Goal: Check status: Check status

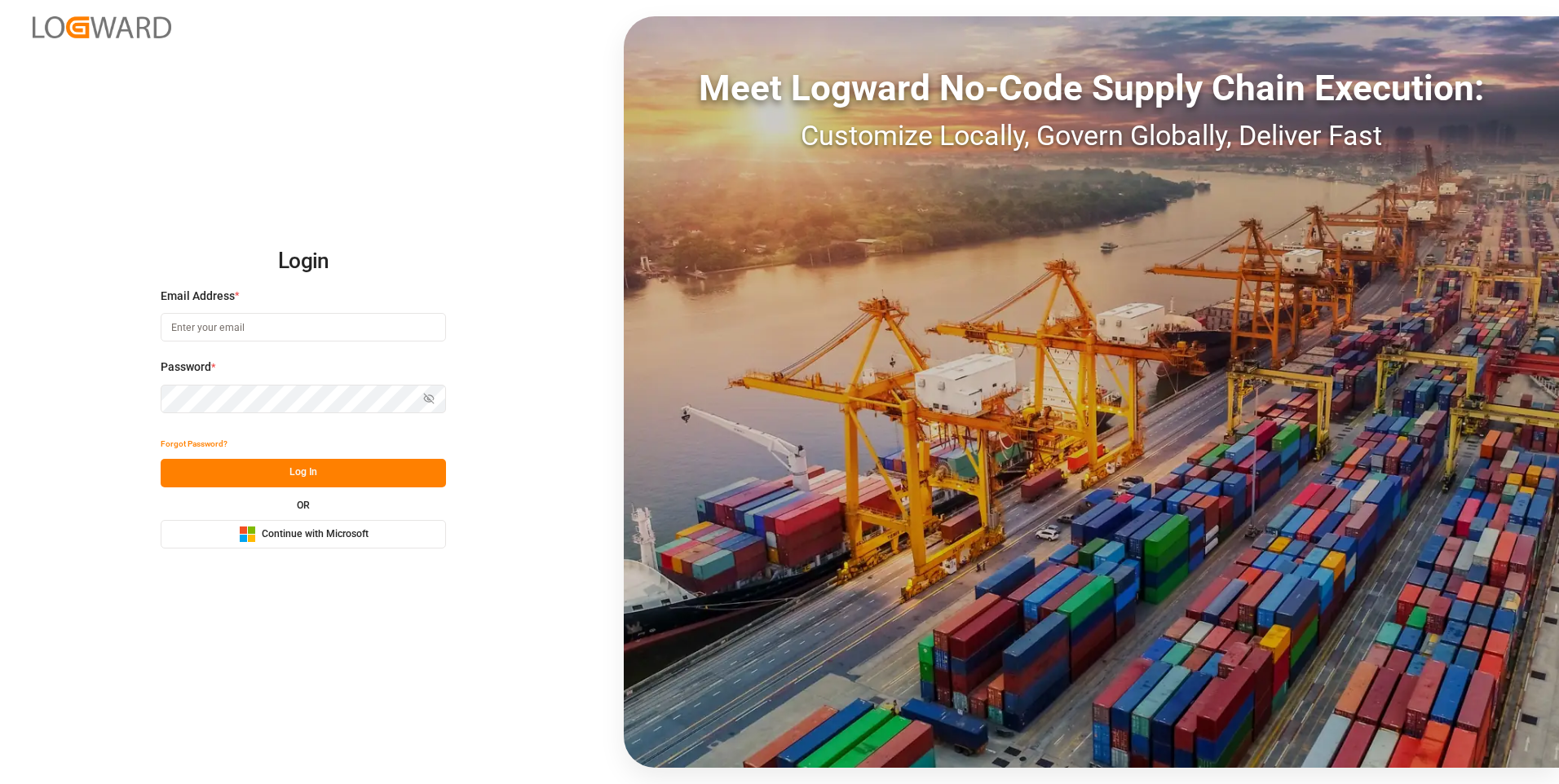
type input "abu.apu@leschaco.com"
click at [256, 476] on button "Log In" at bounding box center [303, 473] width 286 height 28
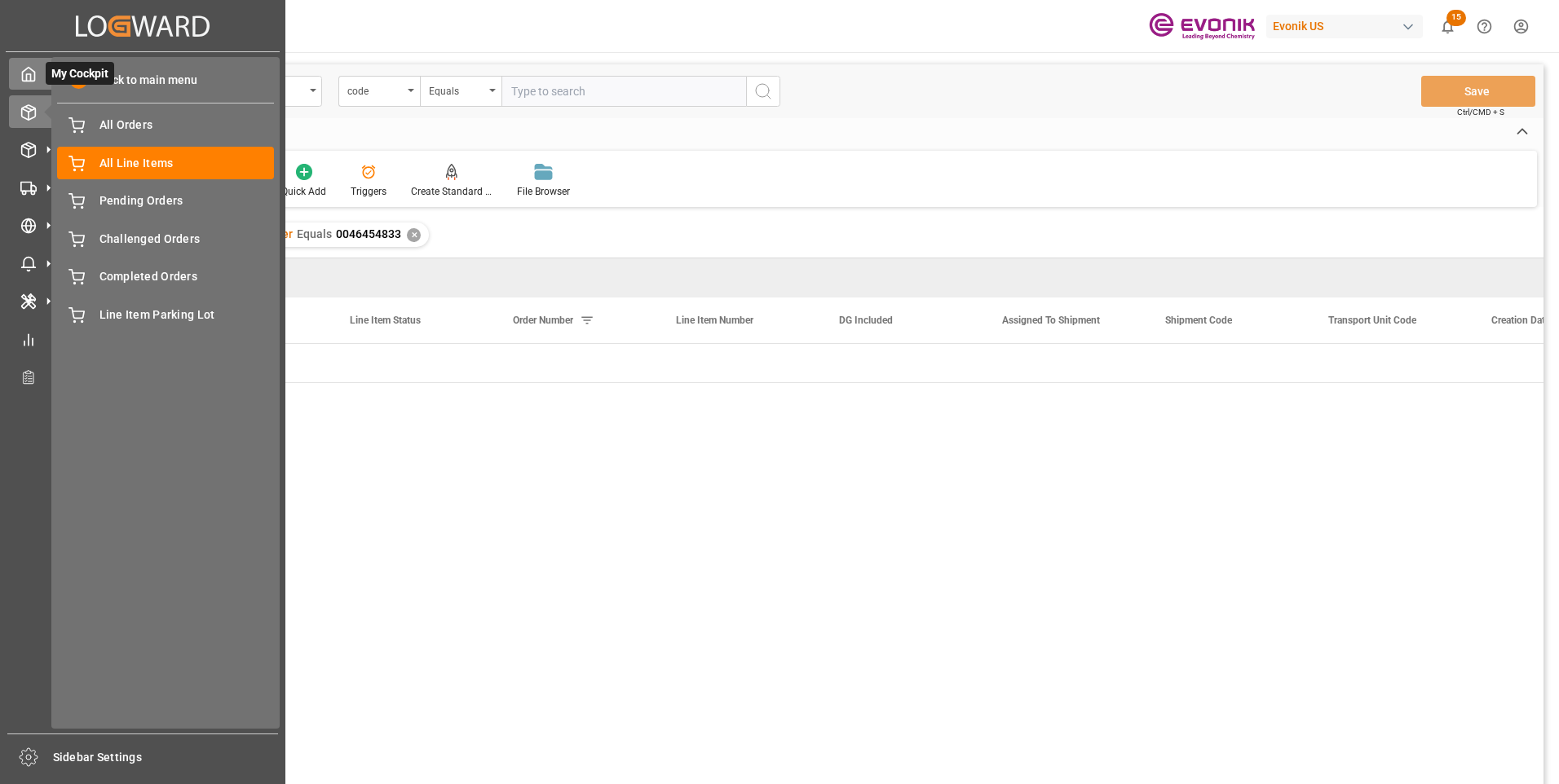
click at [24, 78] on icon at bounding box center [28, 74] width 16 height 16
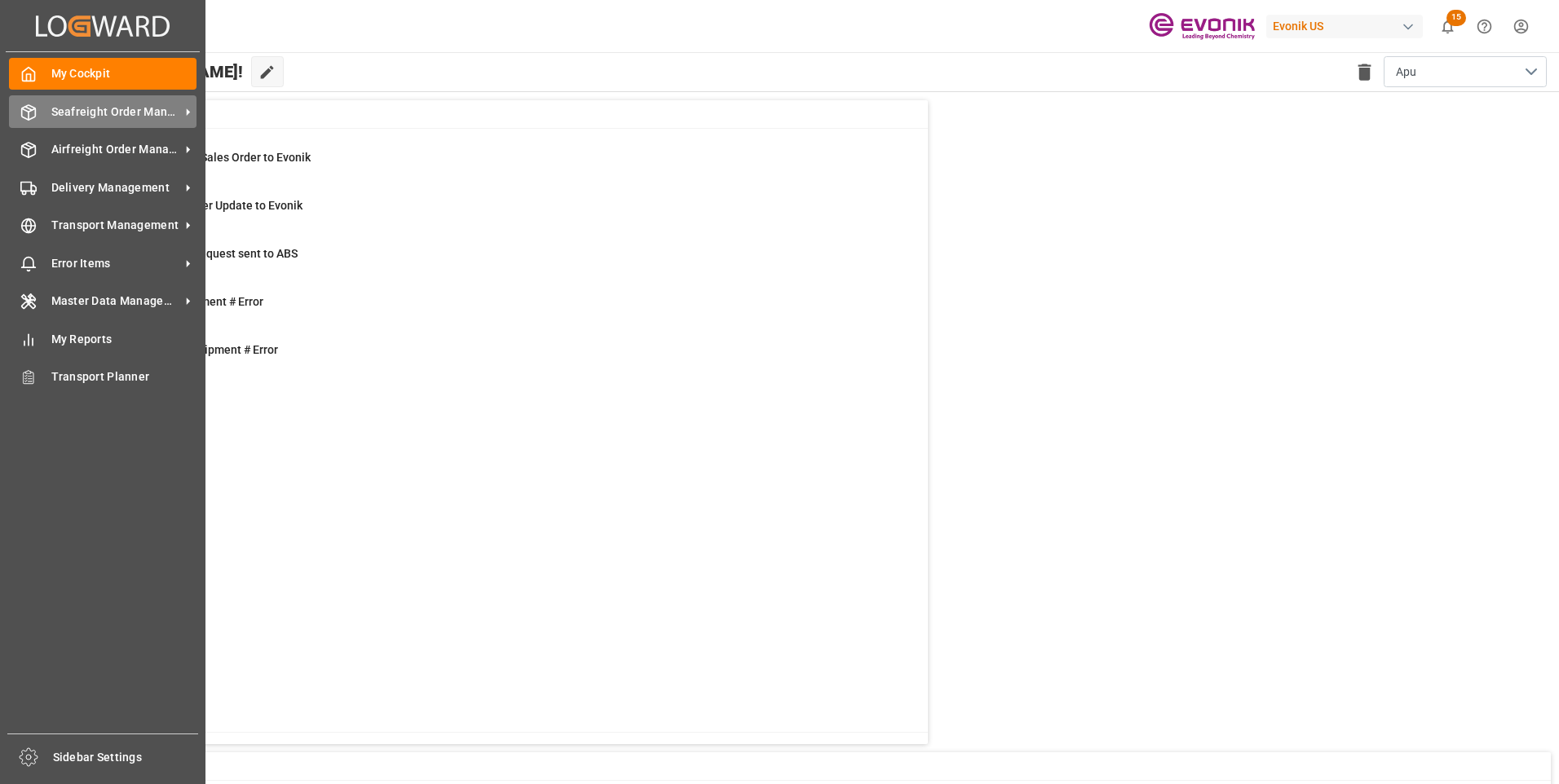
click at [83, 115] on span "Seafreight Order Management" at bounding box center [115, 111] width 129 height 17
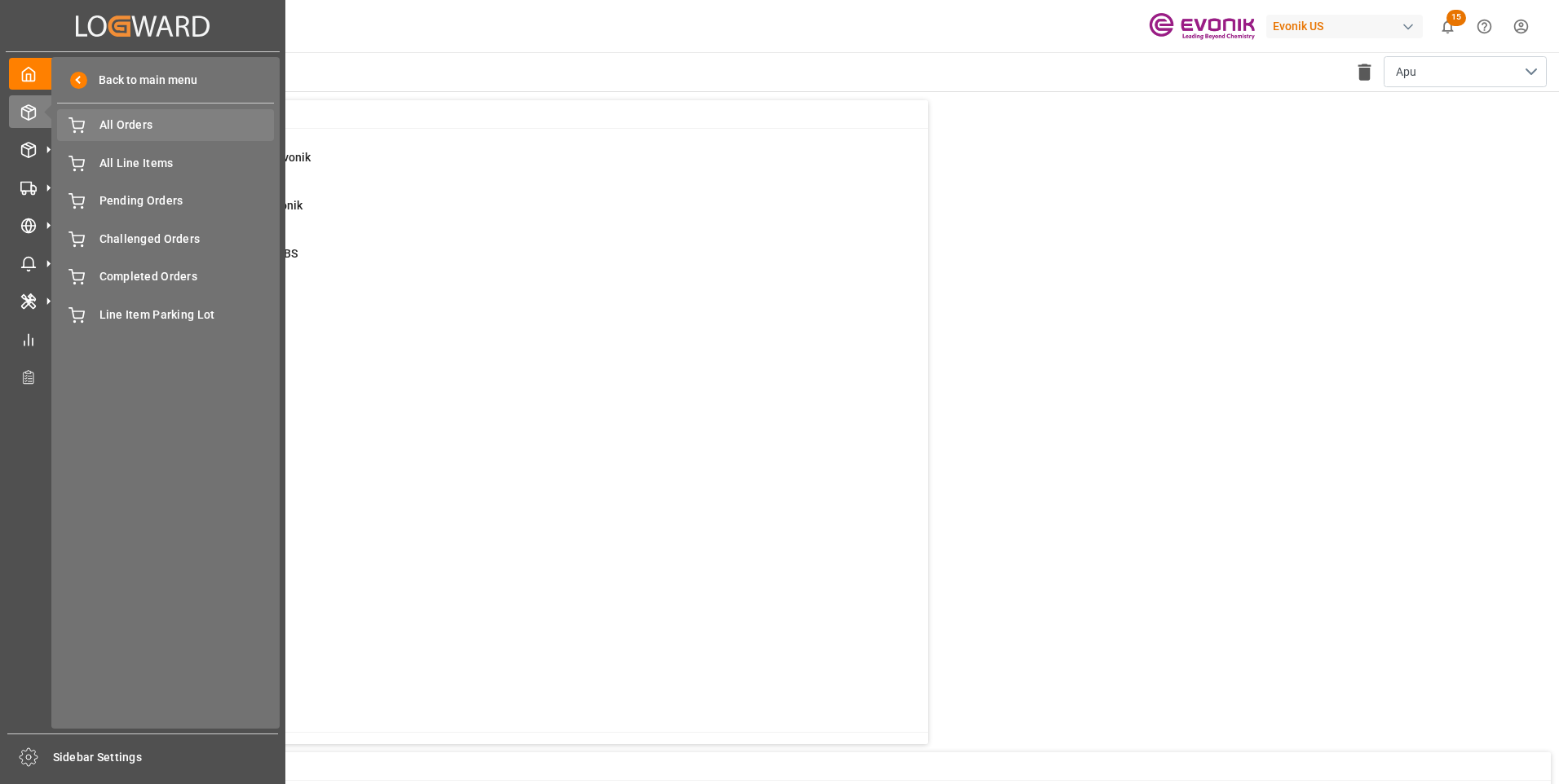
click at [127, 128] on span "All Orders" at bounding box center [187, 125] width 175 height 17
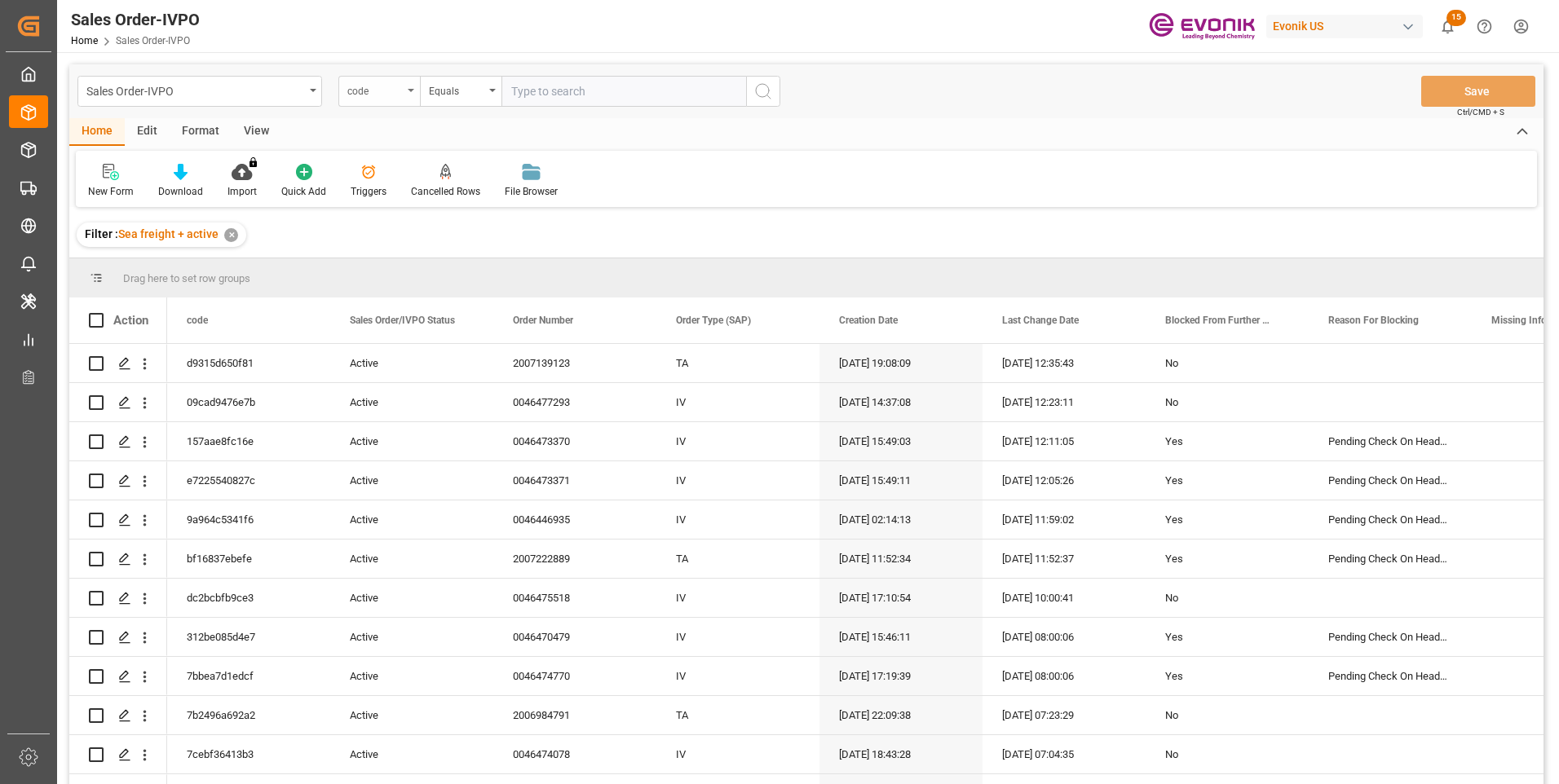
click at [405, 95] on div "code" at bounding box center [379, 91] width 81 height 31
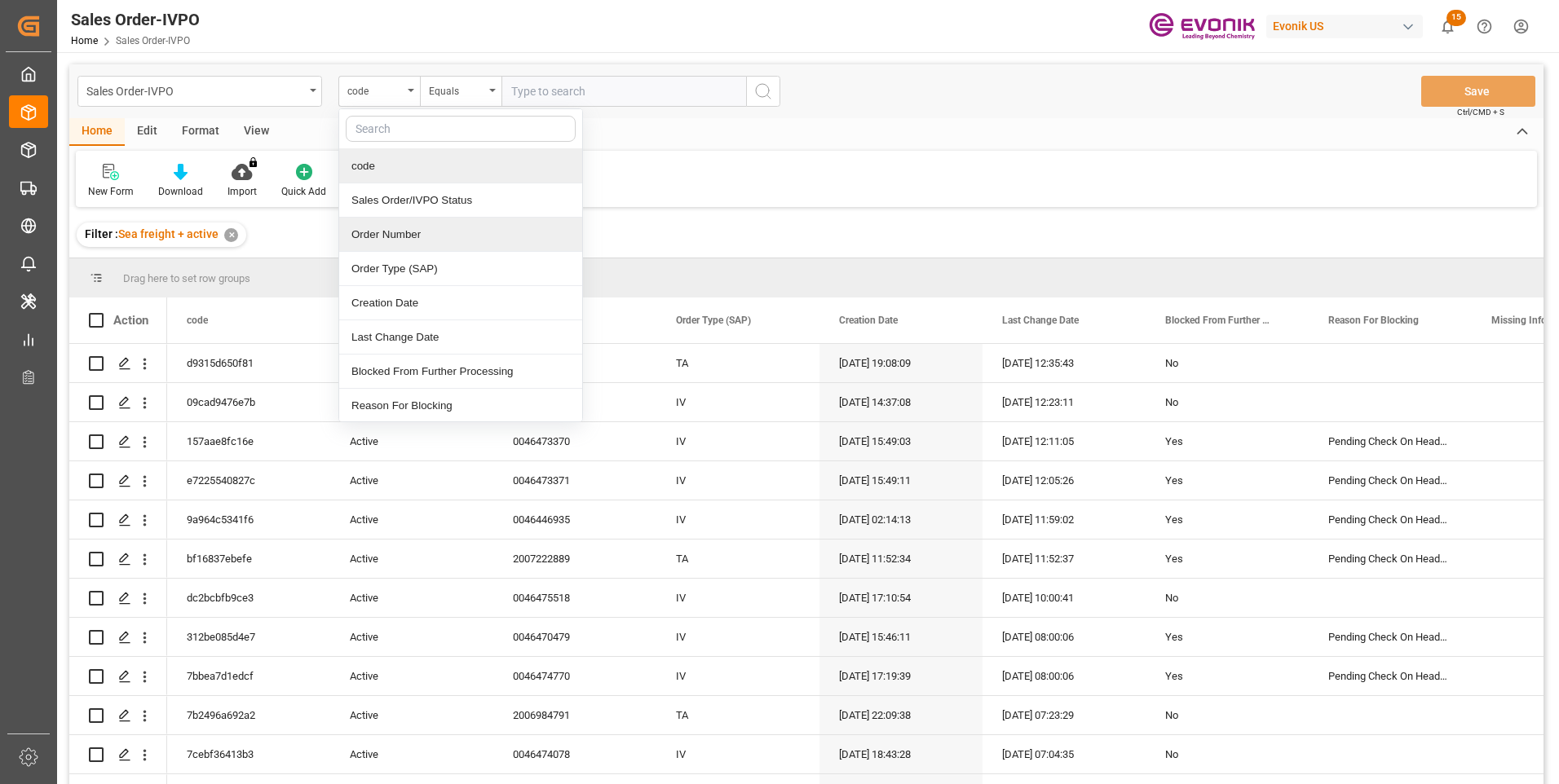
click at [386, 235] on div "Order Number" at bounding box center [461, 235] width 243 height 35
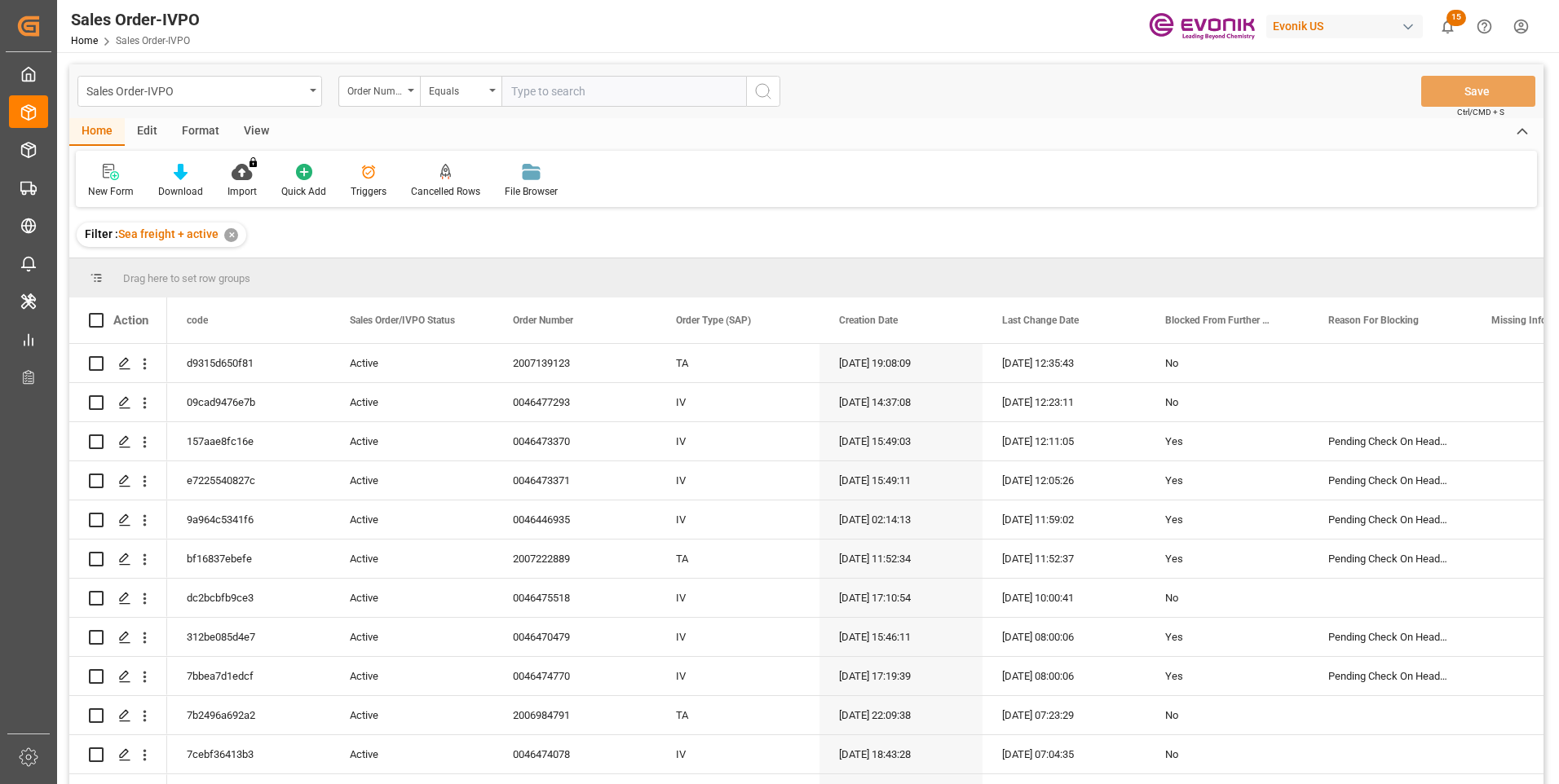
click at [538, 88] on input "text" at bounding box center [623, 91] width 245 height 31
paste input "2007155163"
type input "2007155163"
click at [760, 91] on icon "search button" at bounding box center [762, 90] width 19 height 19
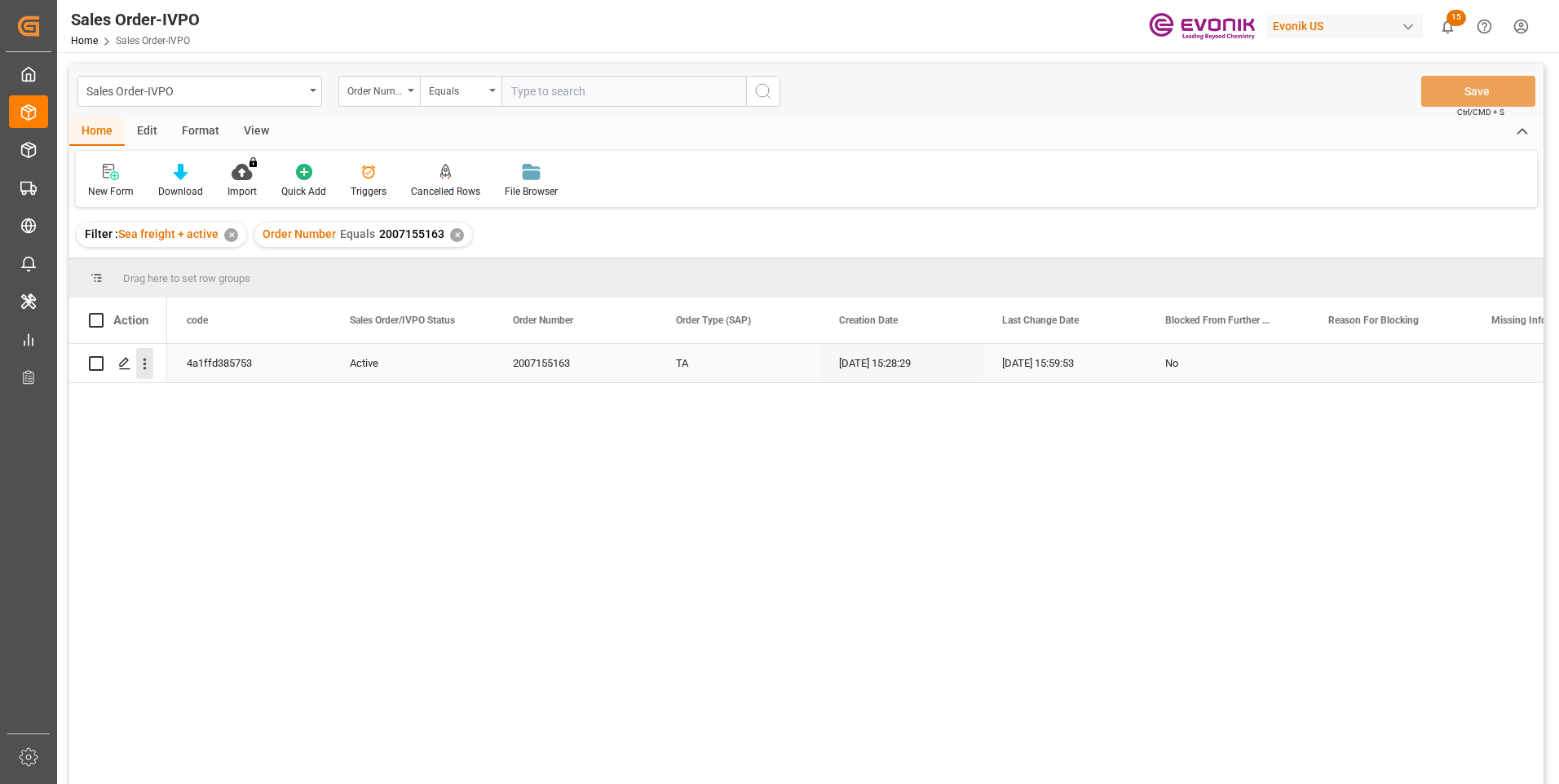
click at [151, 366] on icon "open menu" at bounding box center [144, 364] width 17 height 17
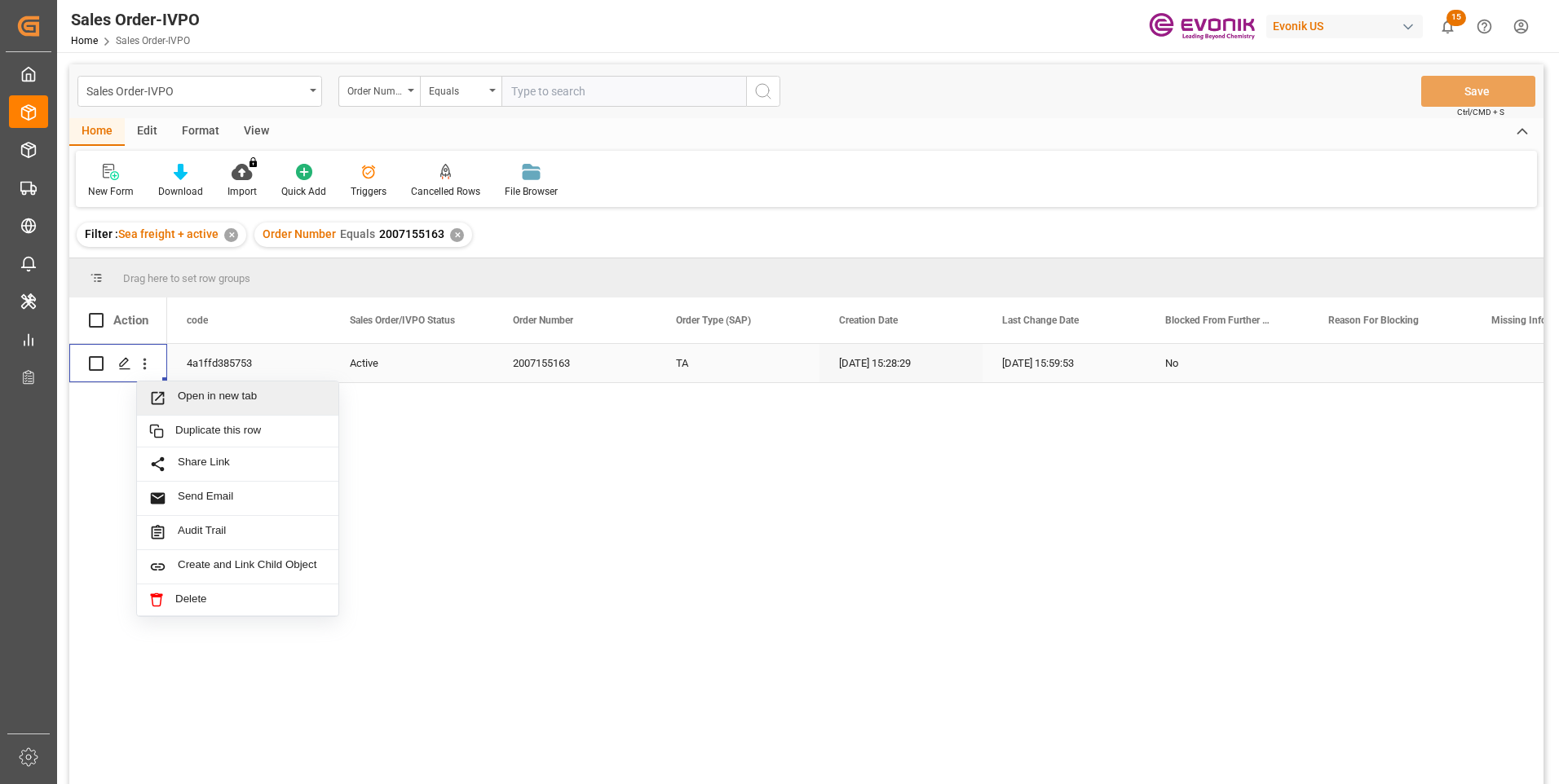
click at [187, 394] on span "Open in new tab" at bounding box center [252, 398] width 149 height 17
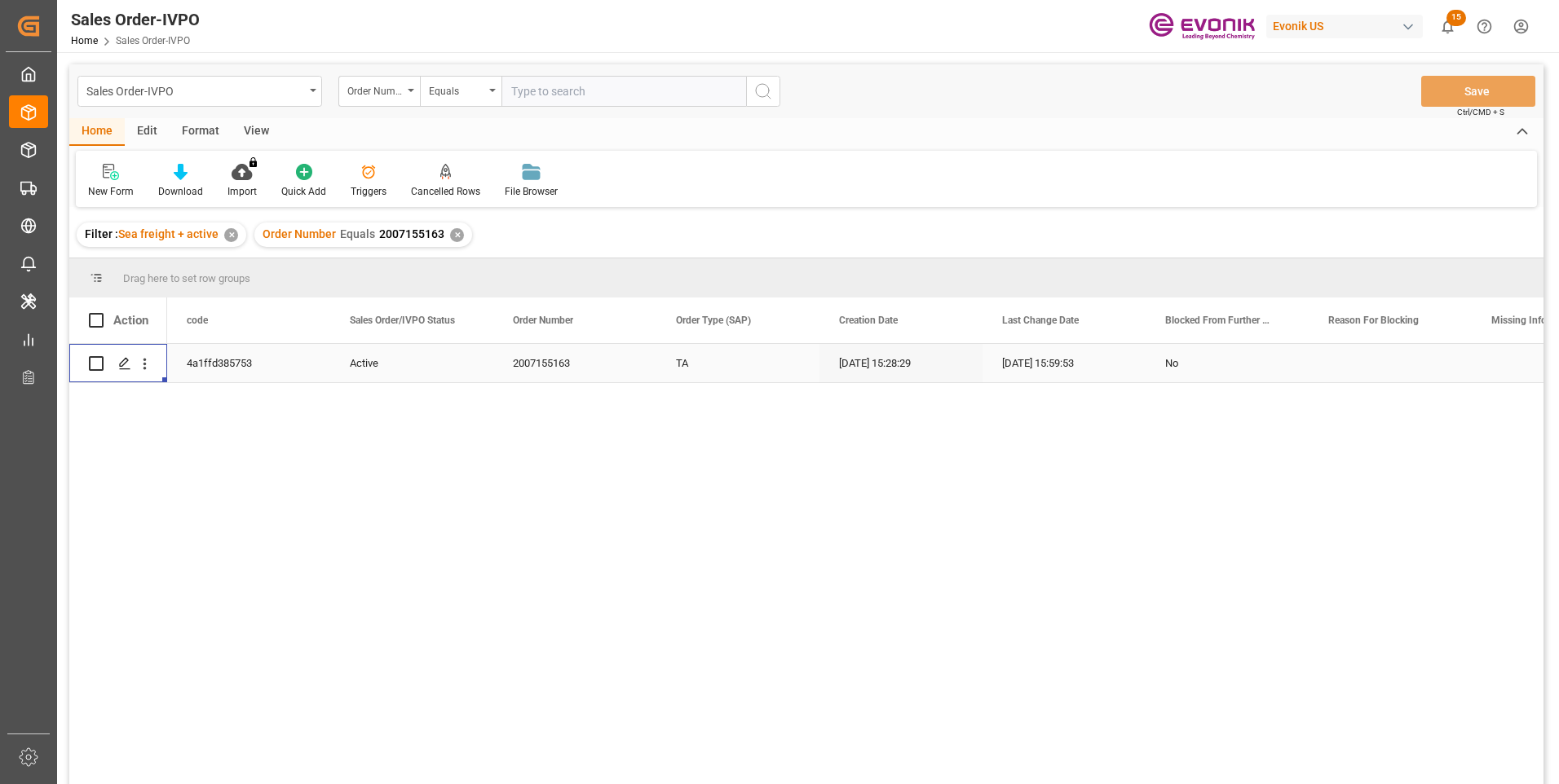
click at [536, 89] on input "text" at bounding box center [623, 91] width 245 height 31
paste input "2007161332"
type input "2007161332"
click at [766, 90] on icon "search button" at bounding box center [762, 90] width 19 height 19
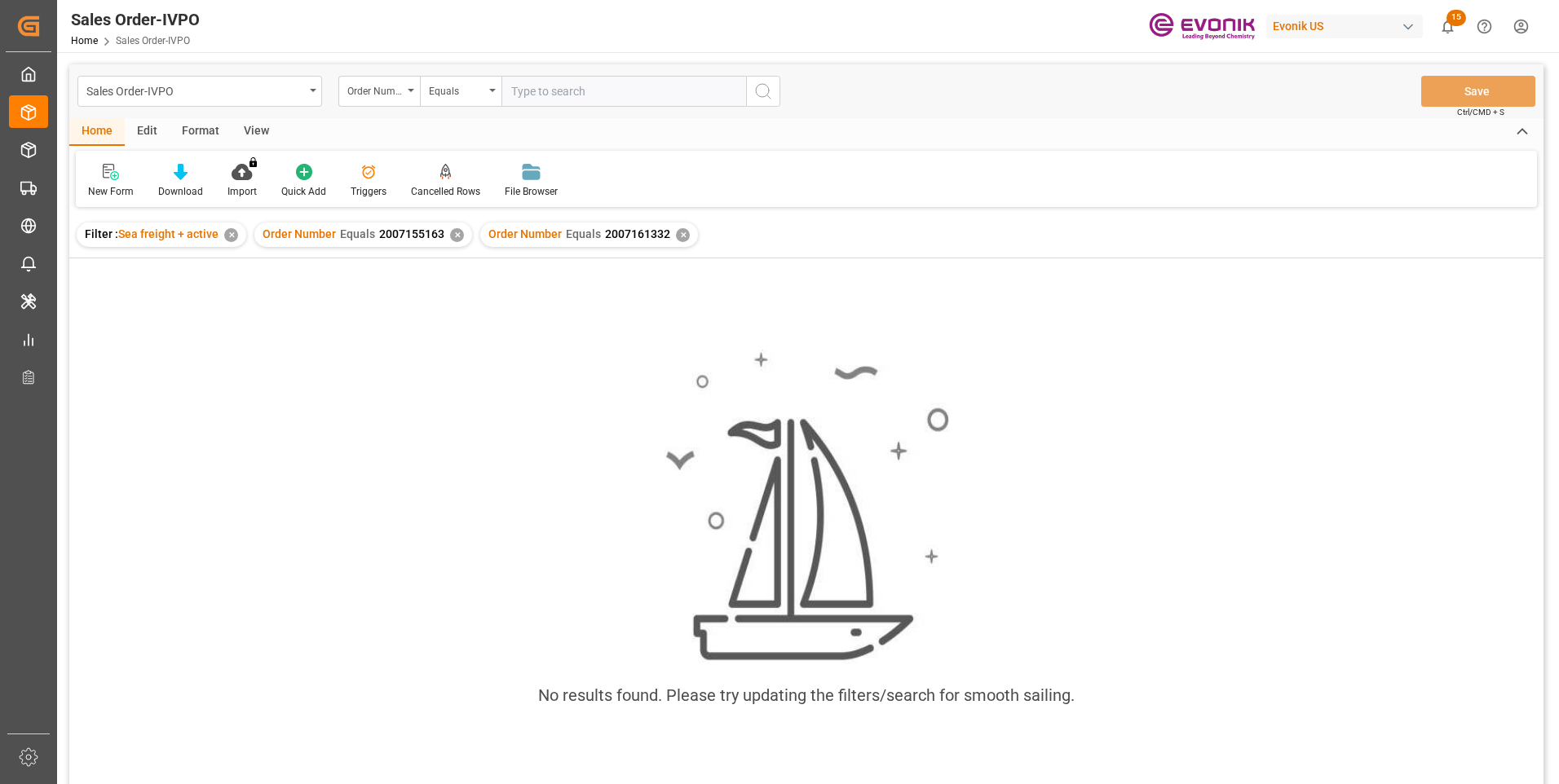
click at [457, 230] on div "✕" at bounding box center [456, 235] width 14 height 14
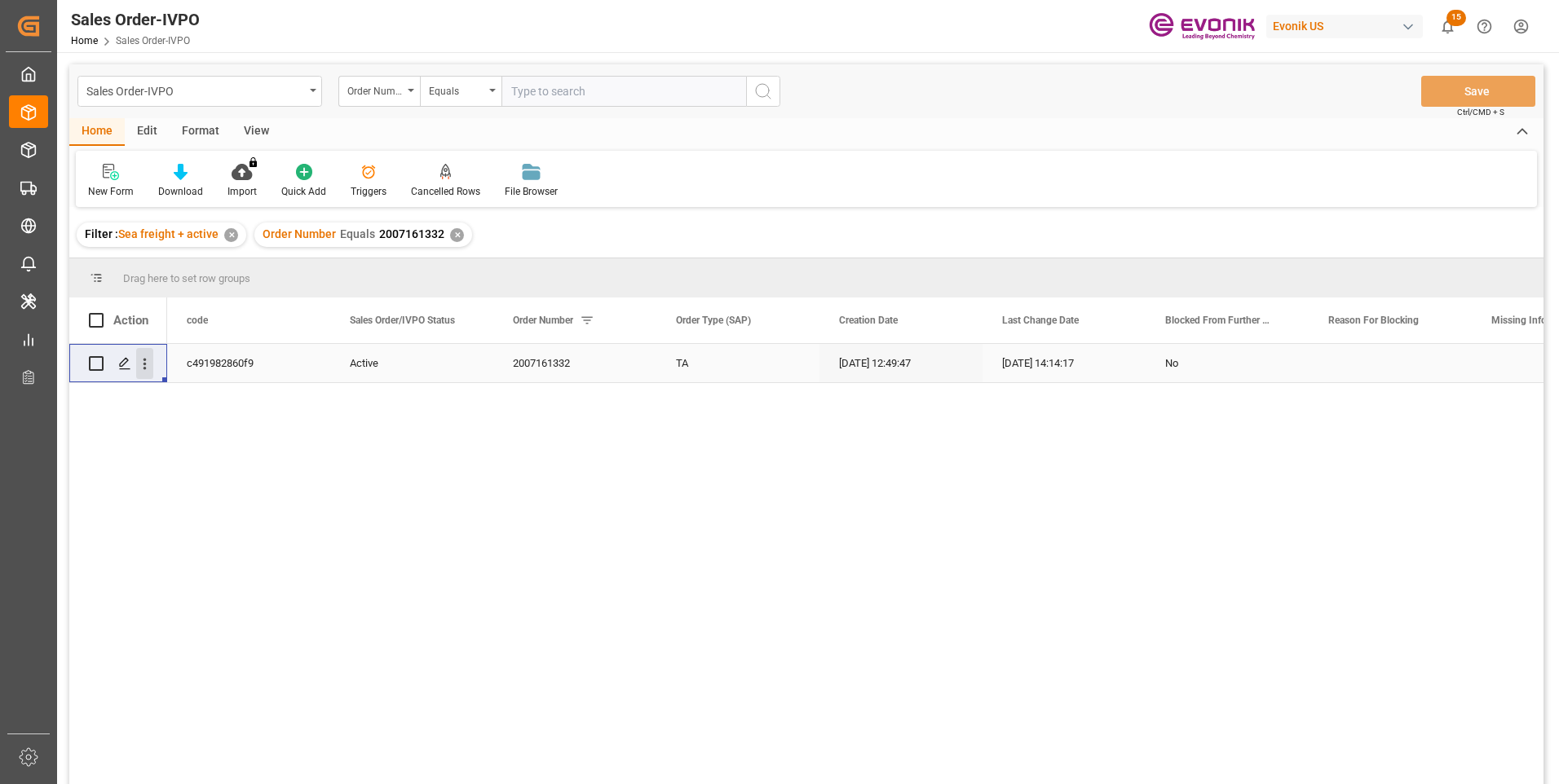
click at [144, 365] on icon "open menu" at bounding box center [145, 364] width 4 height 12
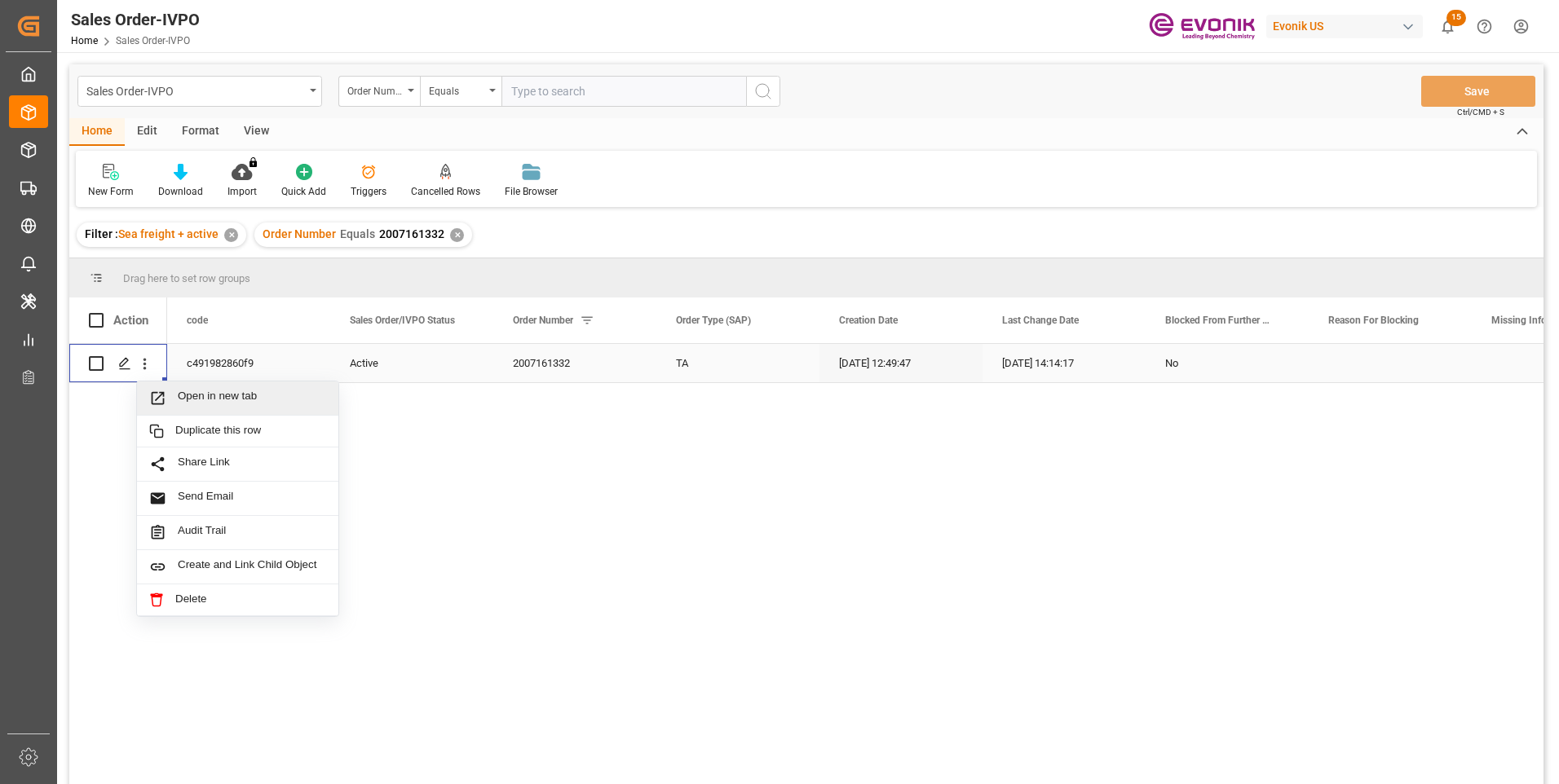
click at [187, 401] on span "Open in new tab" at bounding box center [252, 398] width 149 height 17
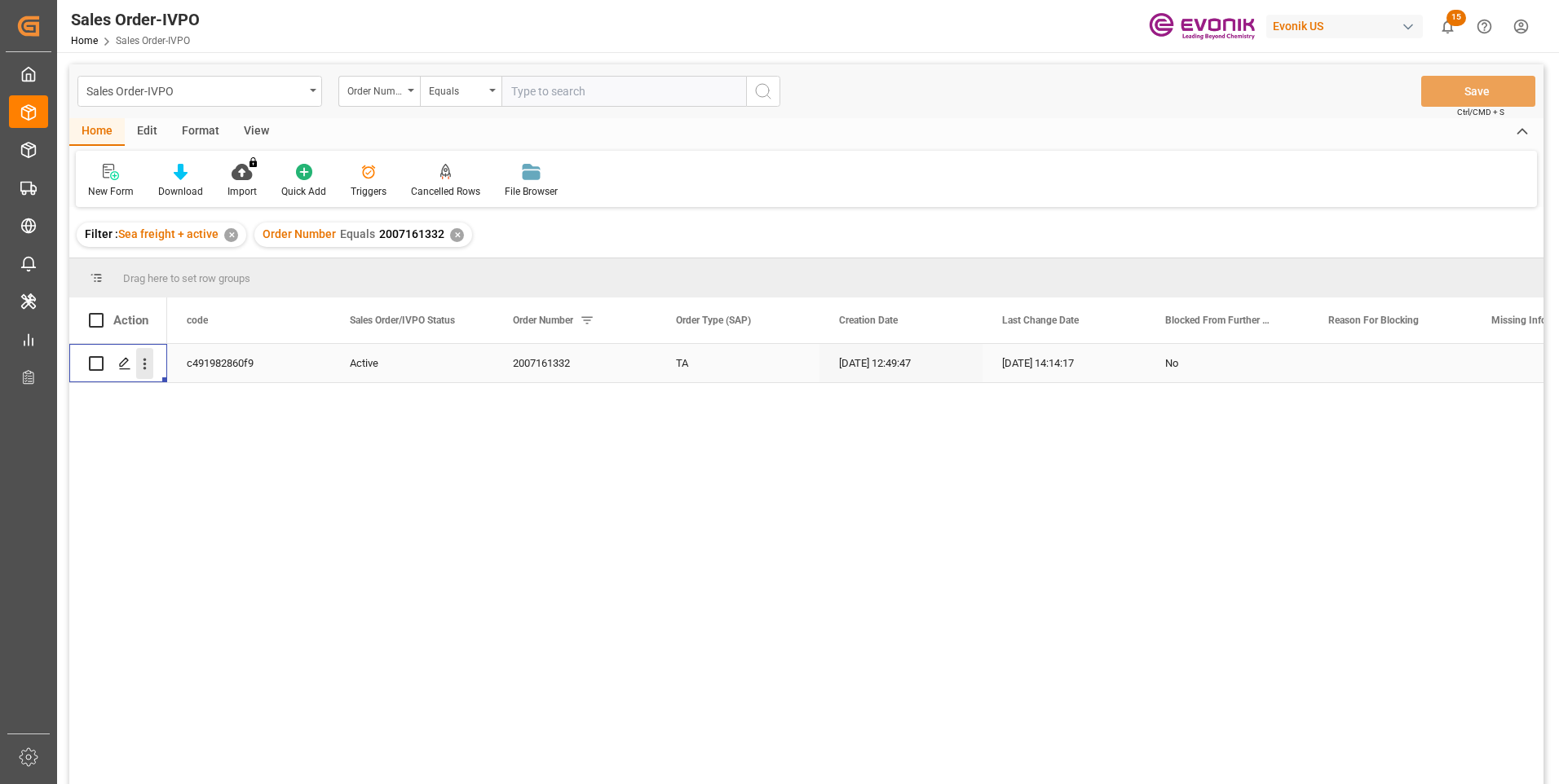
click at [149, 371] on icon "open menu" at bounding box center [144, 364] width 17 height 17
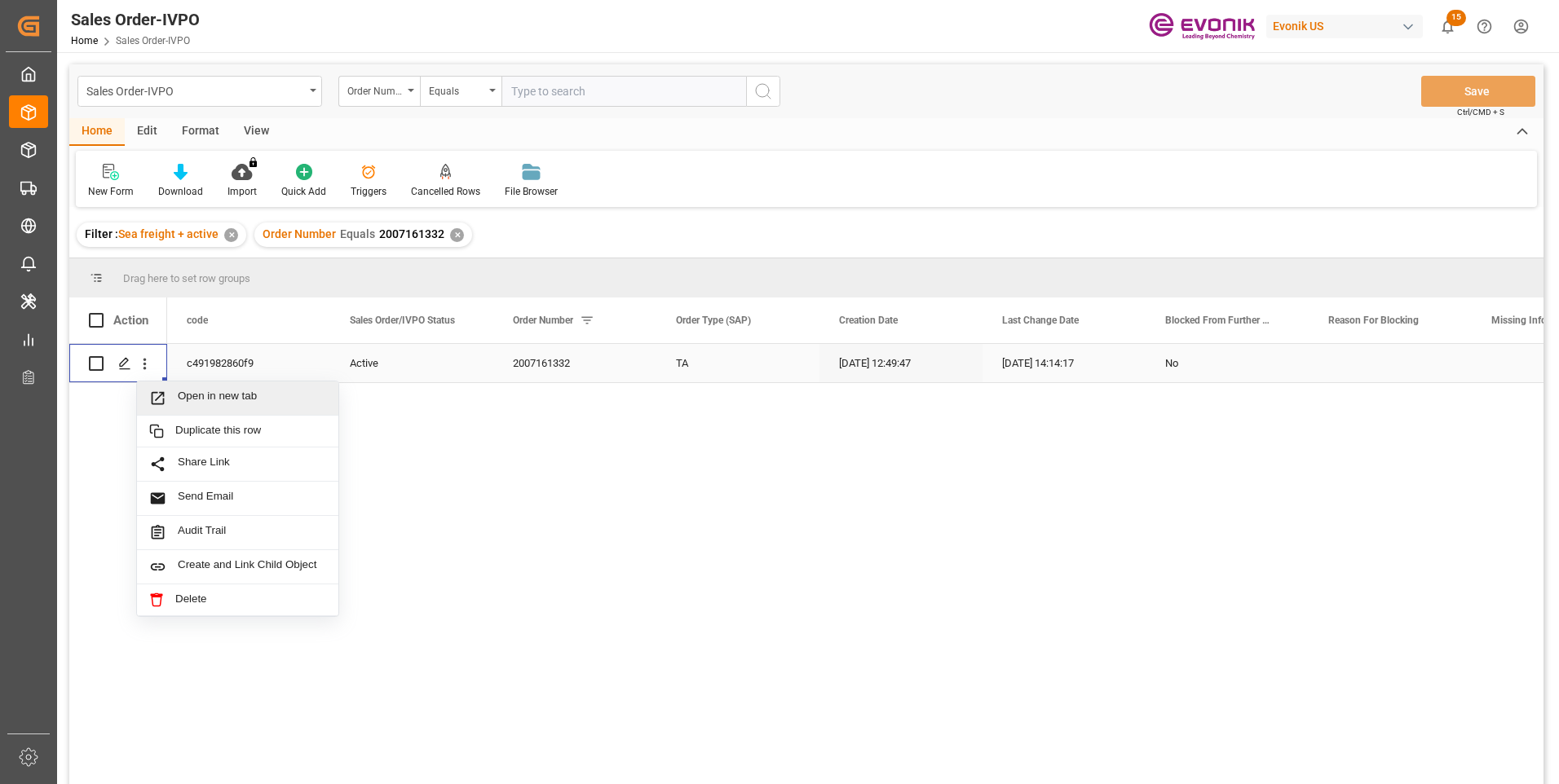
click at [189, 398] on span "Open in new tab" at bounding box center [252, 398] width 149 height 17
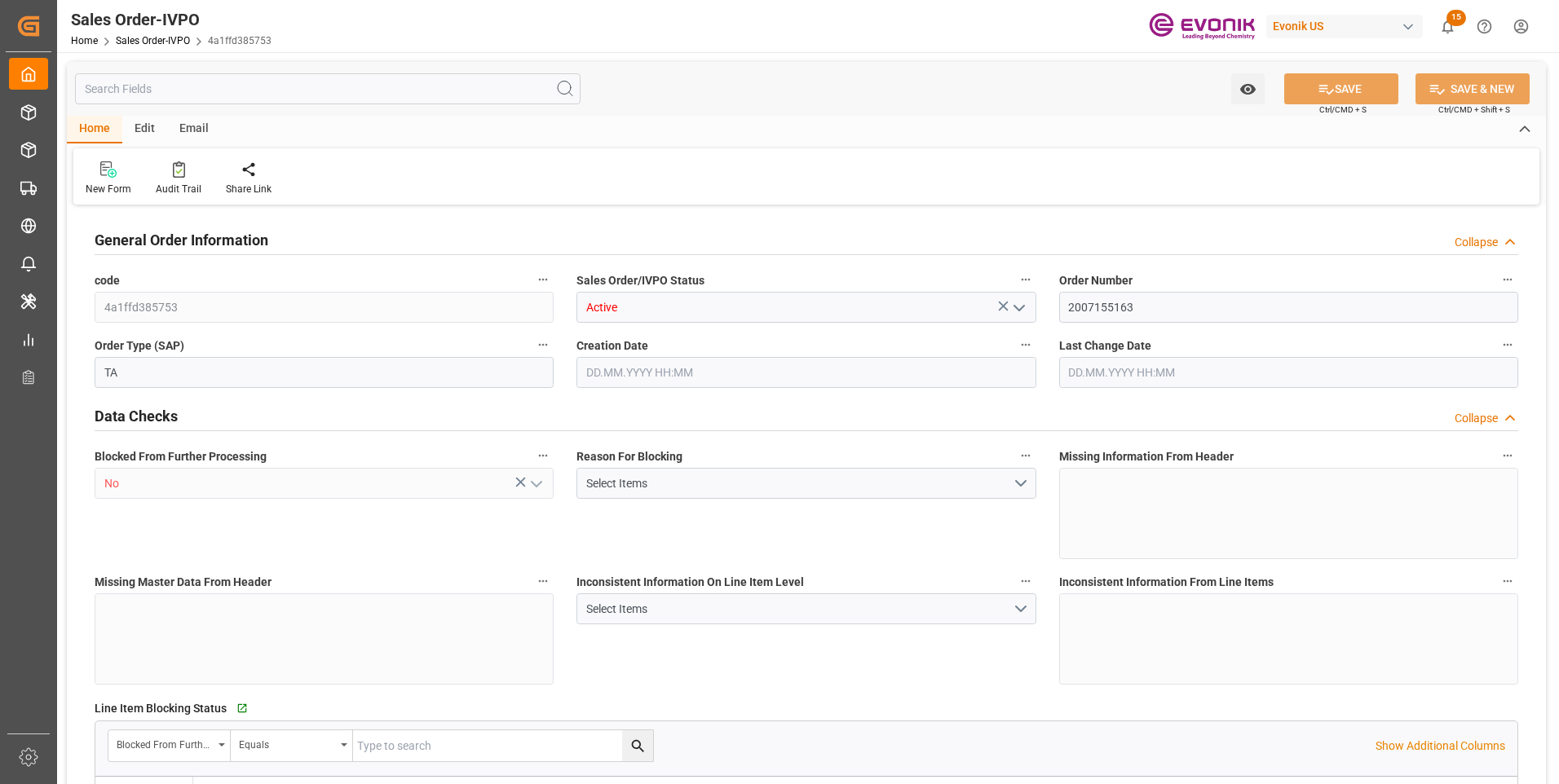
type input "ITGOA"
type input "0"
type input "1"
type input "2"
type input "1"
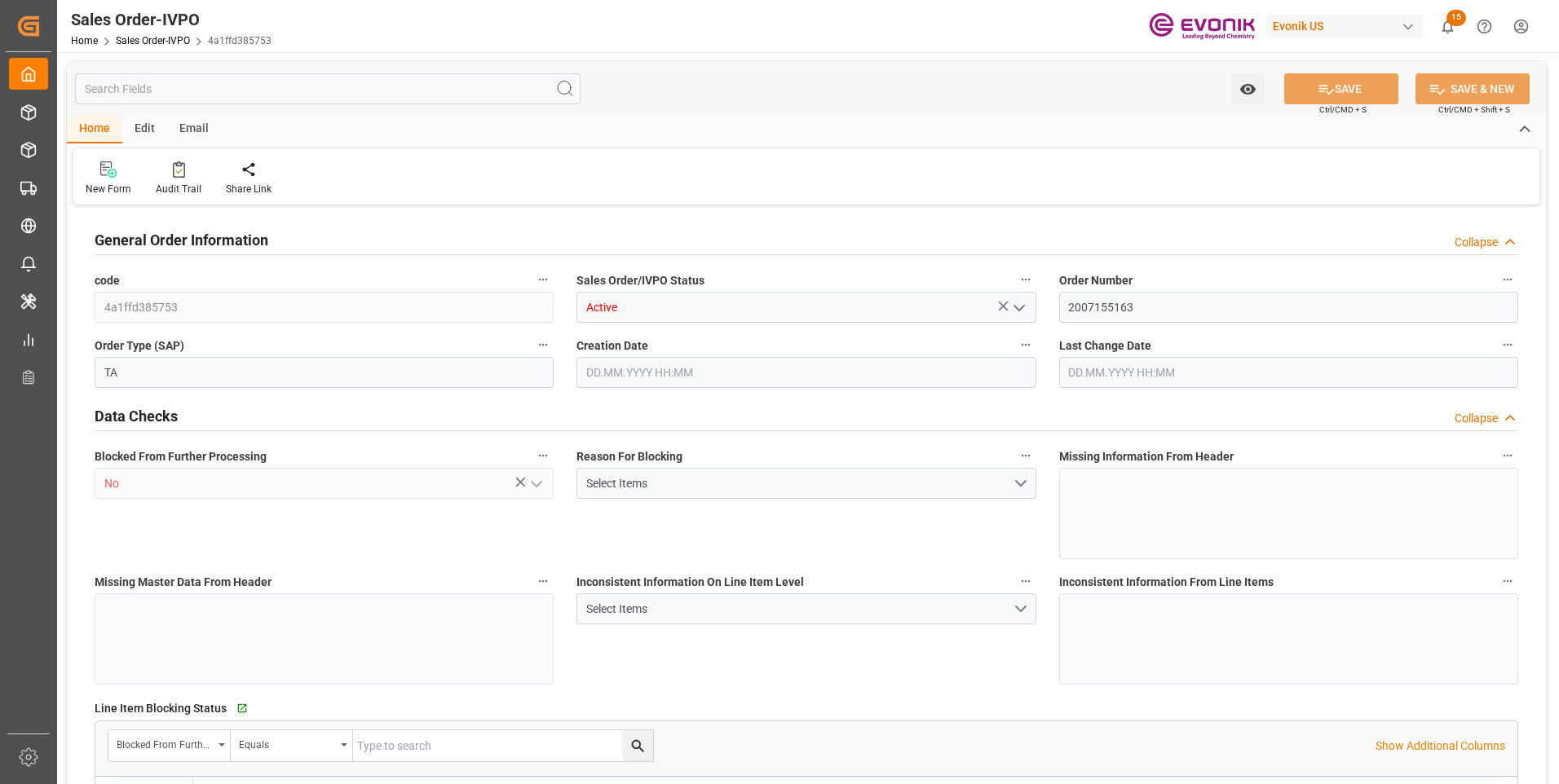
type input "19511.456"
type input "51.1212"
type input "19000"
type input "60"
type input "[DATE] 15:28"
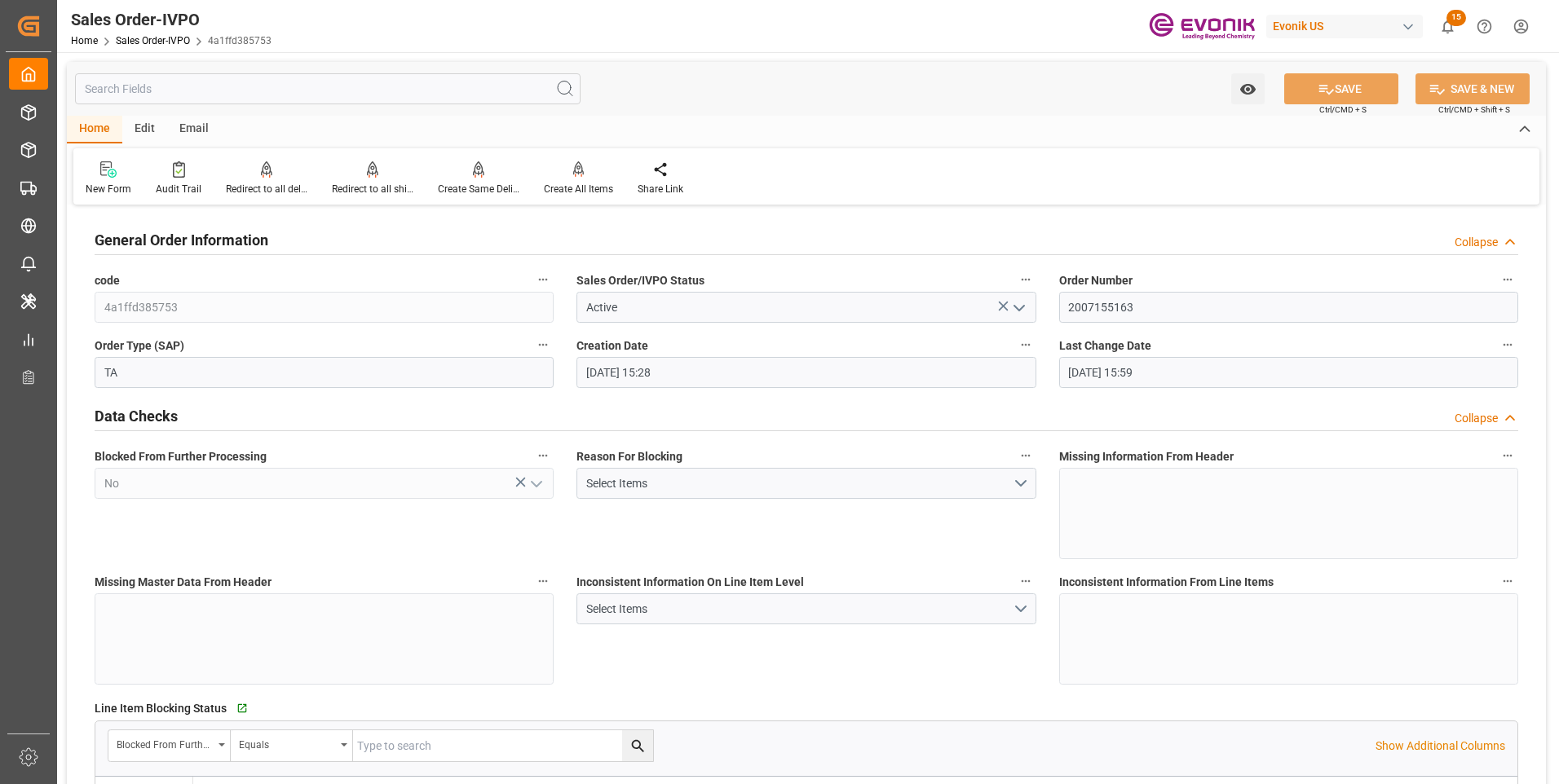
type input "[DATE] 15:59"
click at [201, 98] on input "text" at bounding box center [328, 89] width 506 height 31
click at [203, 90] on input "text" at bounding box center [328, 89] width 506 height 31
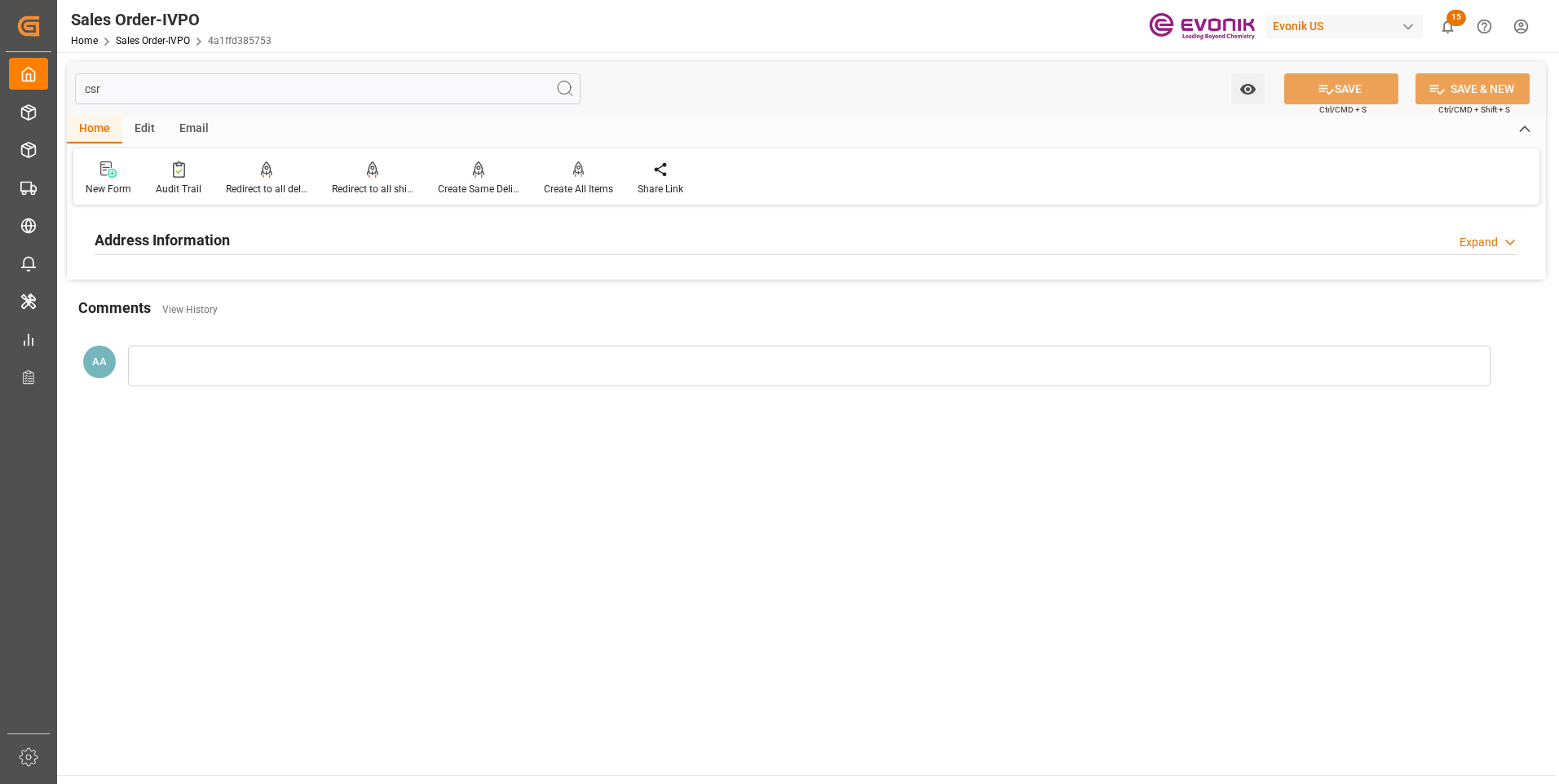
type input "csr"
click at [175, 246] on h2 "Address Information" at bounding box center [162, 240] width 135 height 22
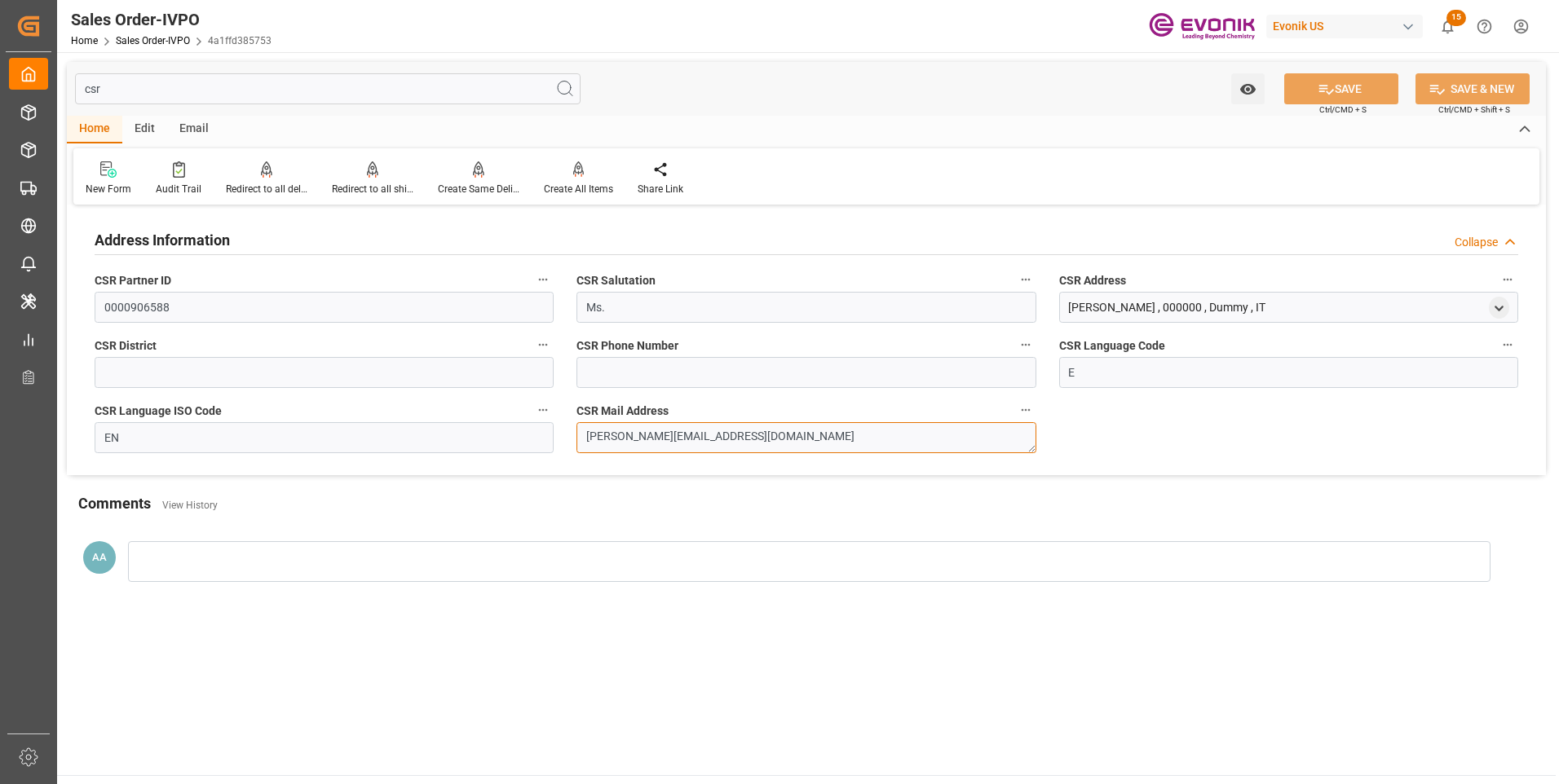
click at [654, 434] on textarea "[PERSON_NAME][EMAIL_ADDRESS][DOMAIN_NAME]" at bounding box center [806, 438] width 459 height 31
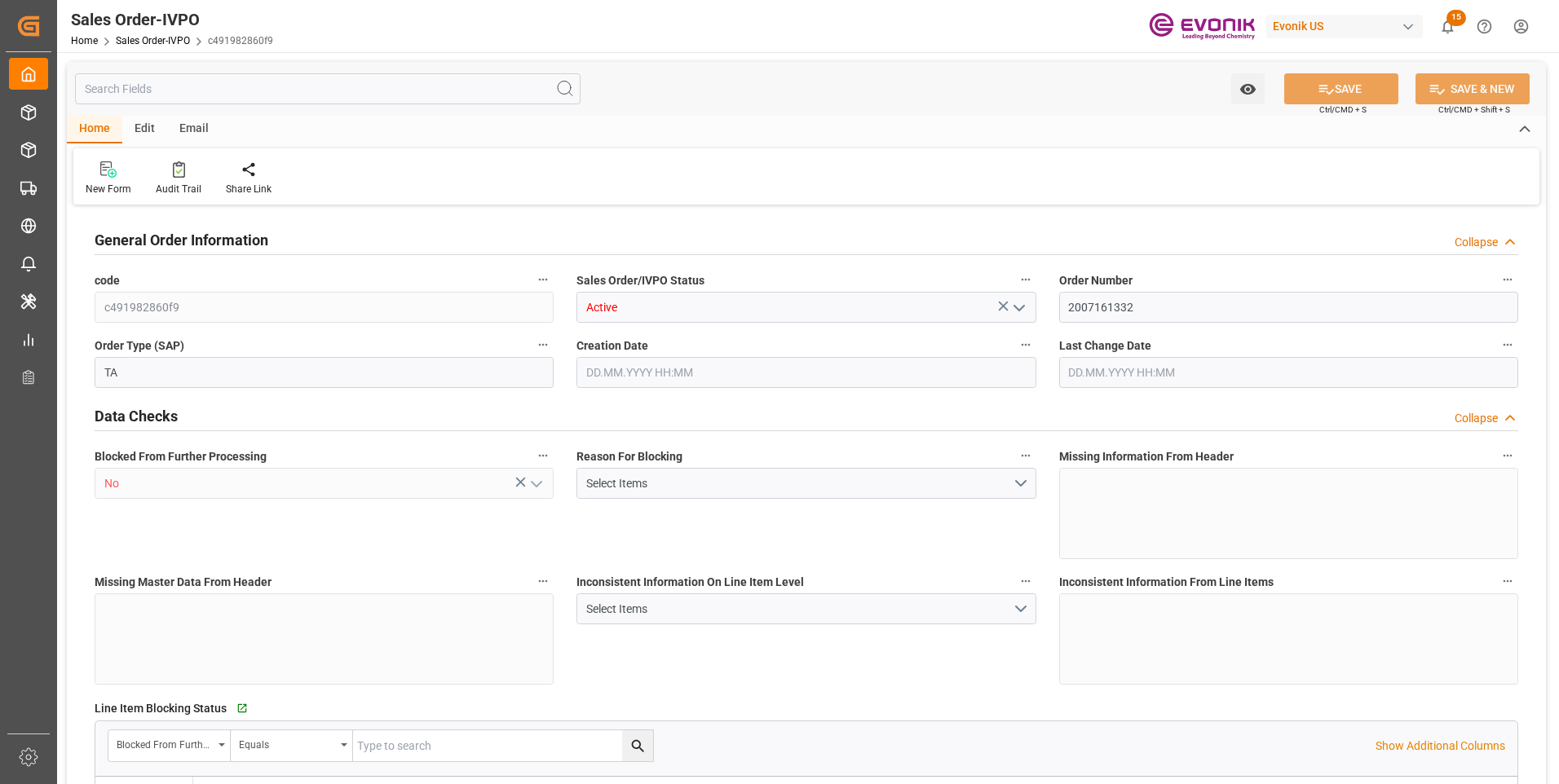
type input "BRSSZ"
type input "0"
type input "1"
type input "2"
type input "19801.04"
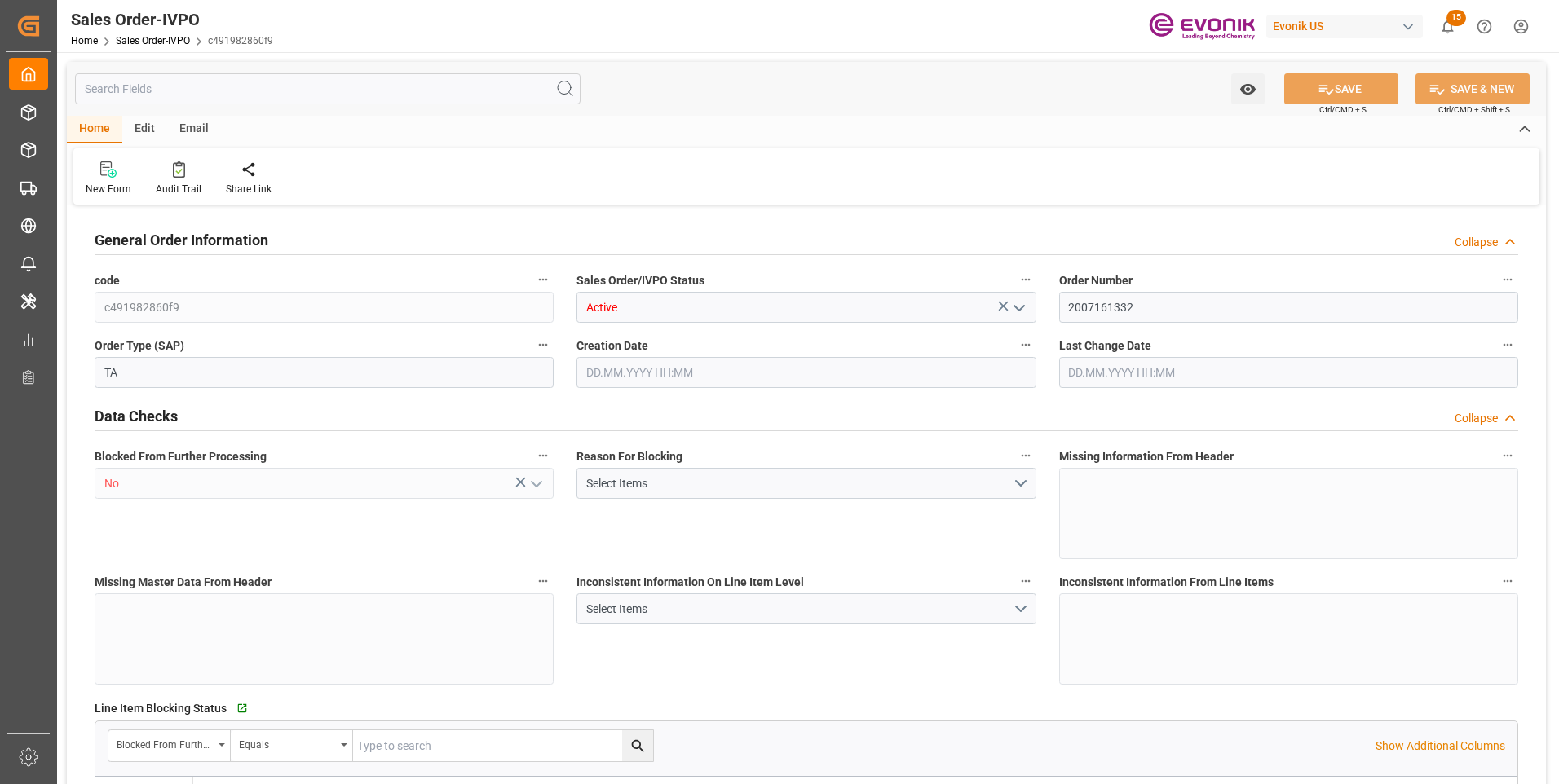
type input "0"
type input "17000"
type input "30"
type input "09.09.2025 12:49"
type input "22.09.2025 14:14"
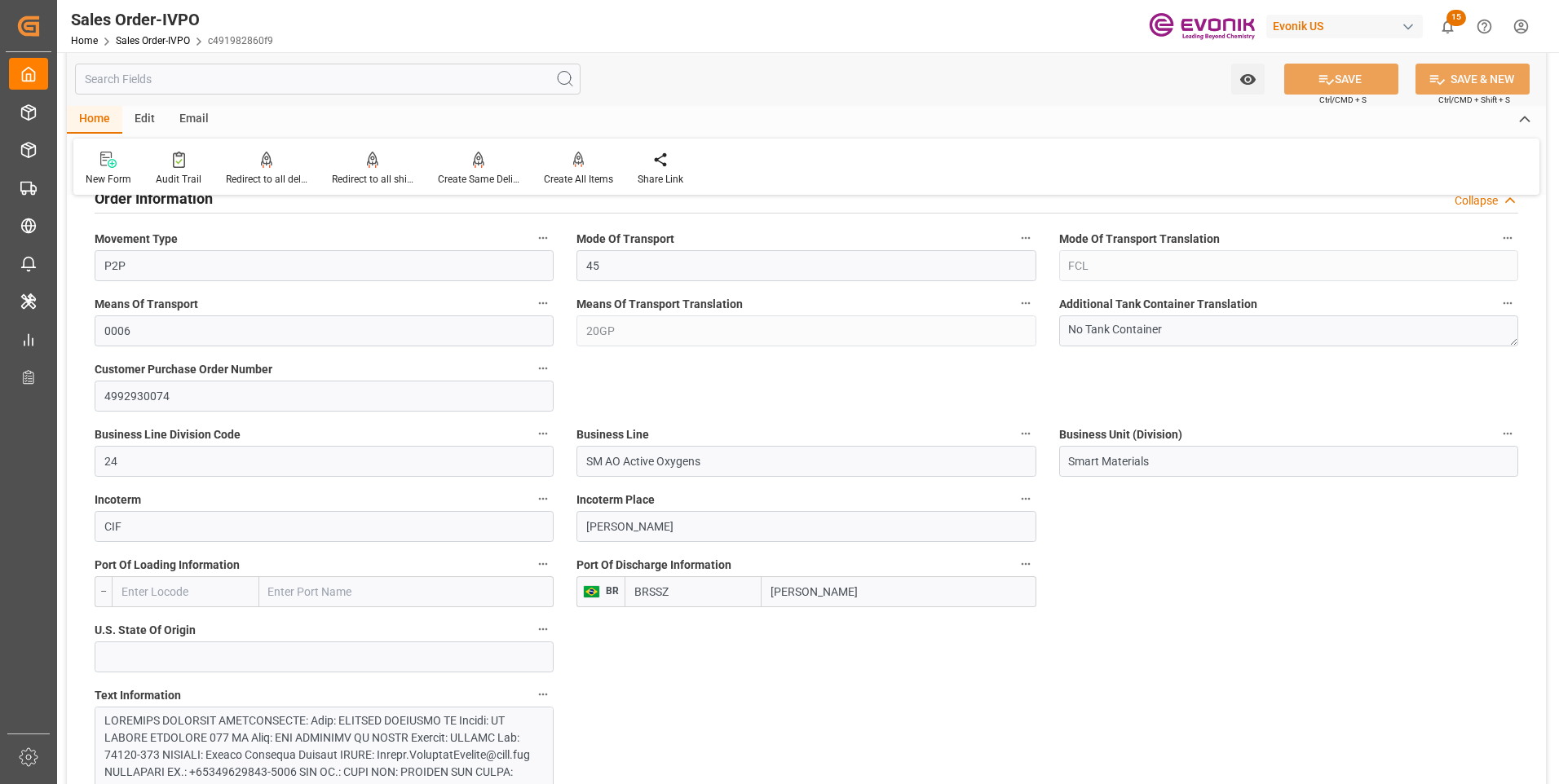
scroll to position [1142, 0]
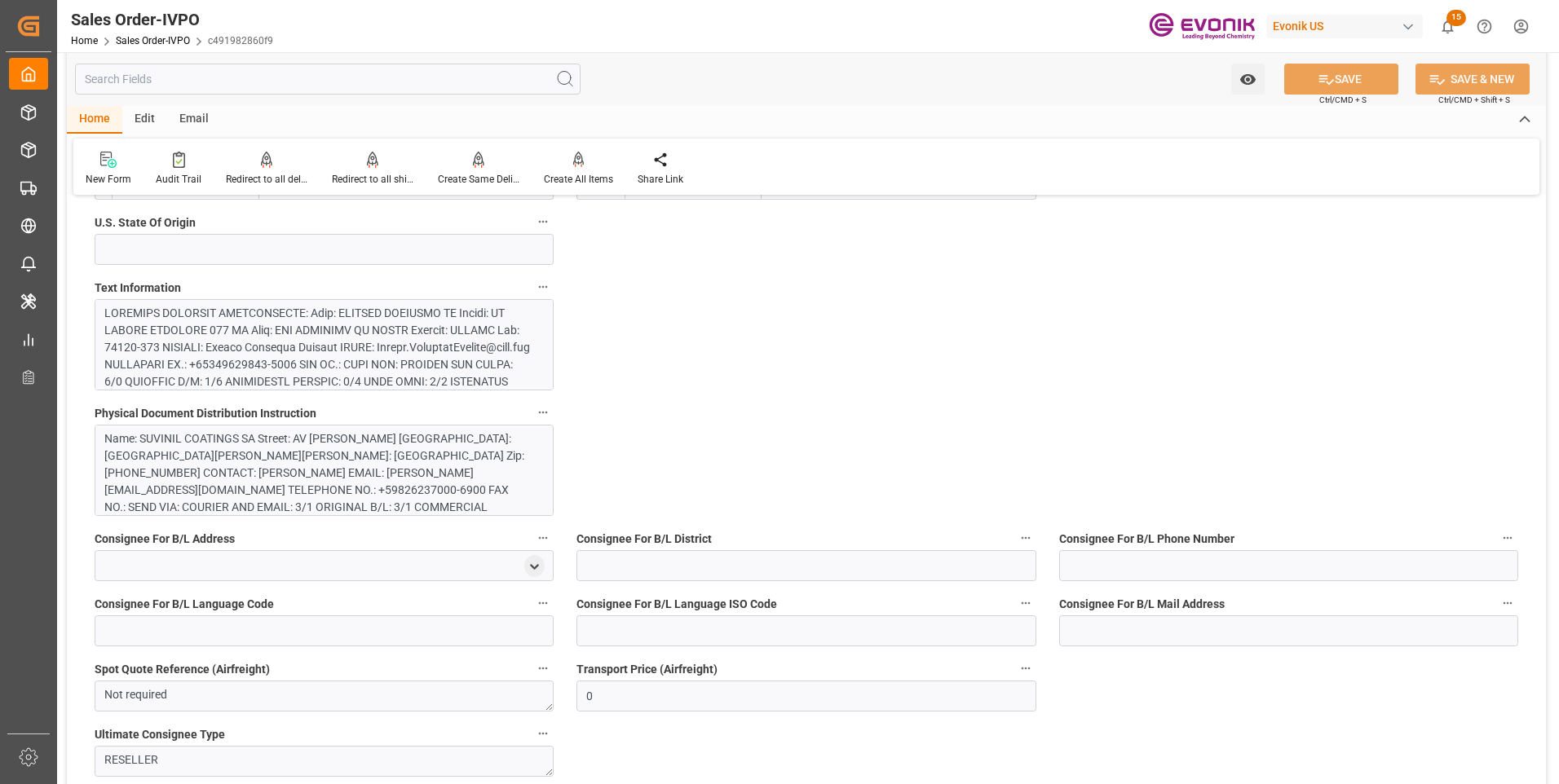
click at [381, 341] on div at bounding box center [318, 544] width 427 height 479
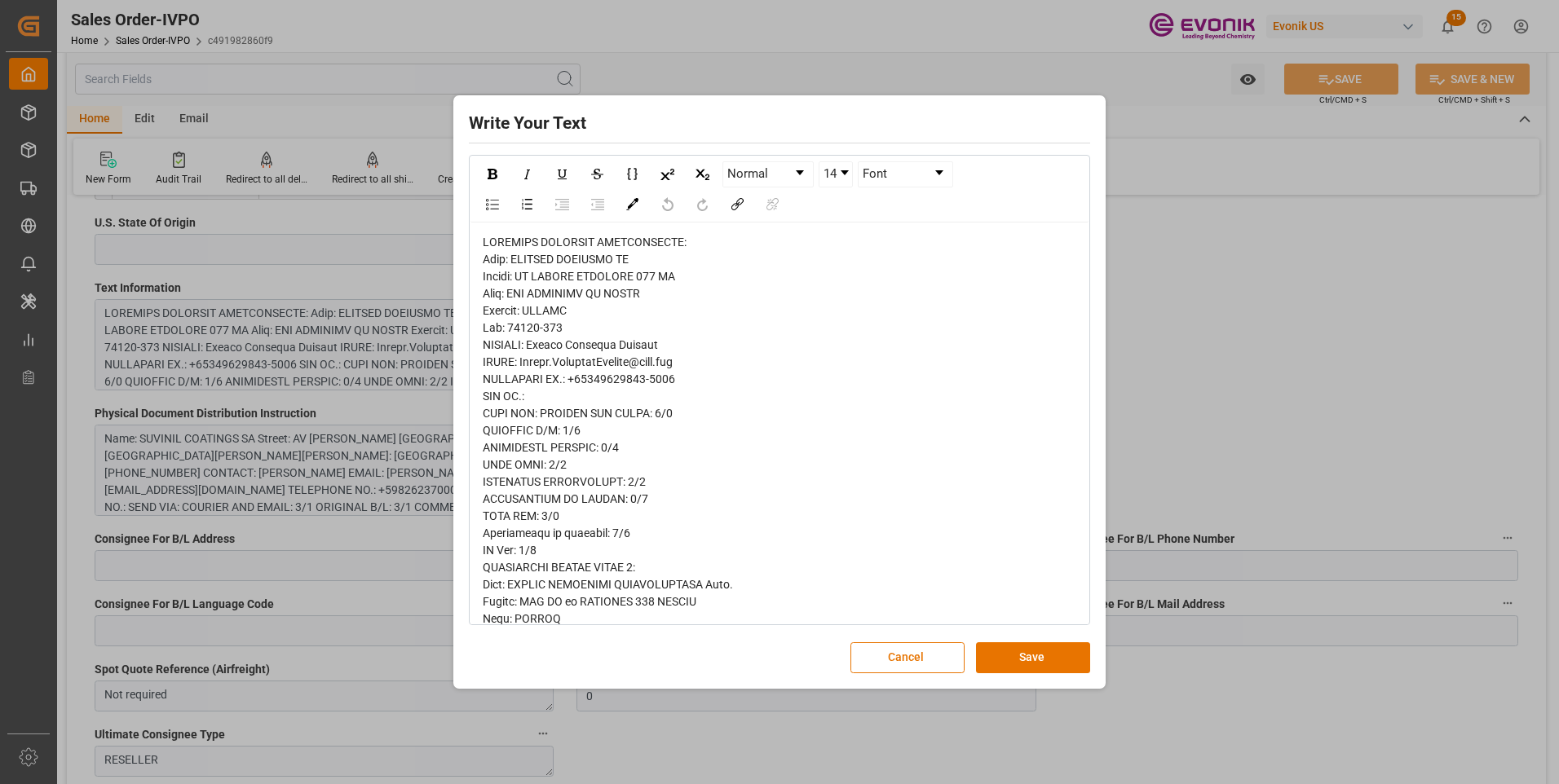
drag, startPoint x: 540, startPoint y: 346, endPoint x: 658, endPoint y: 343, distance: 118.0
copy span "Amanda Oliveira Tridico"
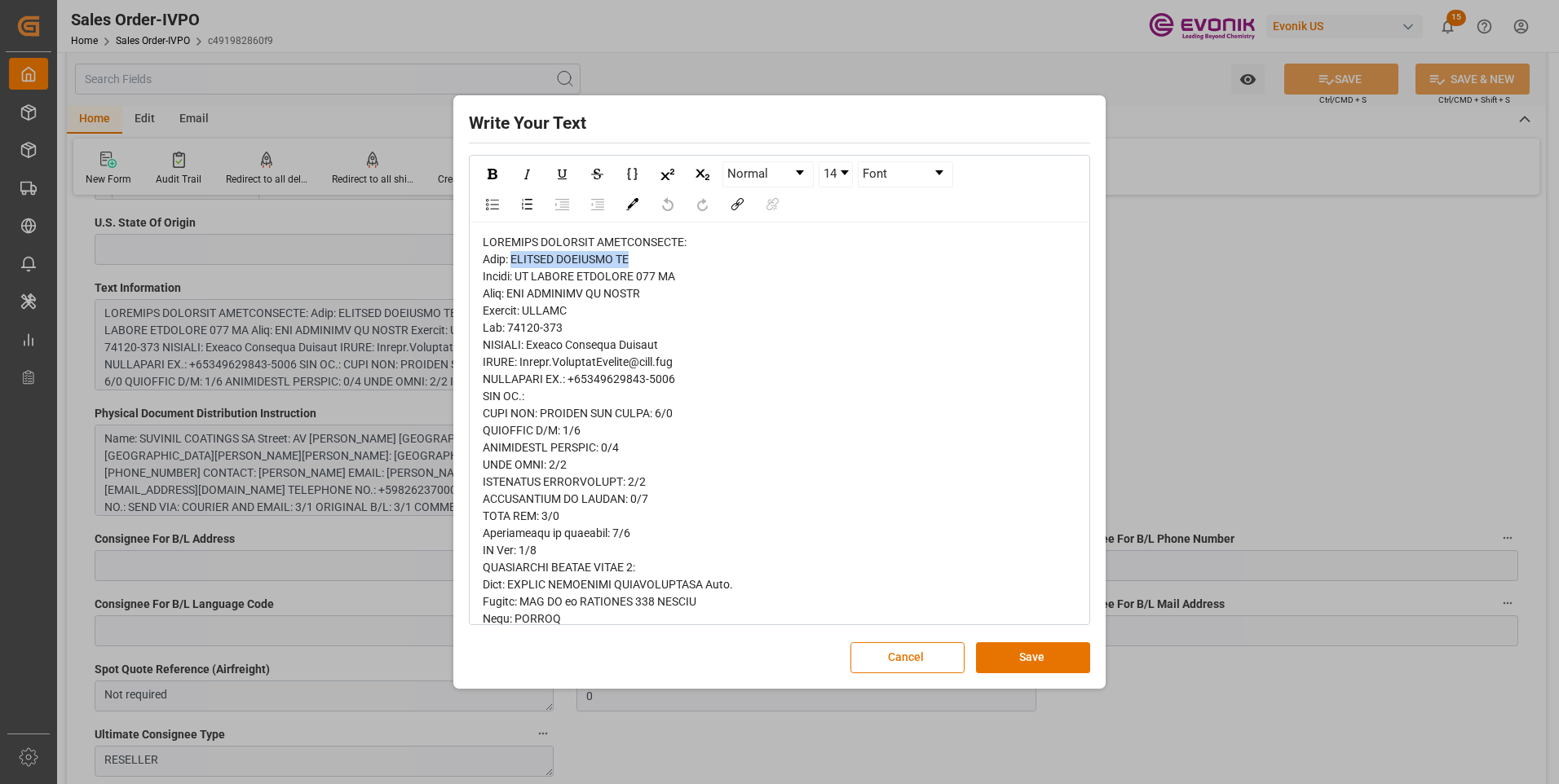
drag, startPoint x: 520, startPoint y: 261, endPoint x: 639, endPoint y: 261, distance: 119.0
copy span "SUVINIL COATINGS SA"
drag, startPoint x: 520, startPoint y: 277, endPoint x: 676, endPoint y: 280, distance: 156.0
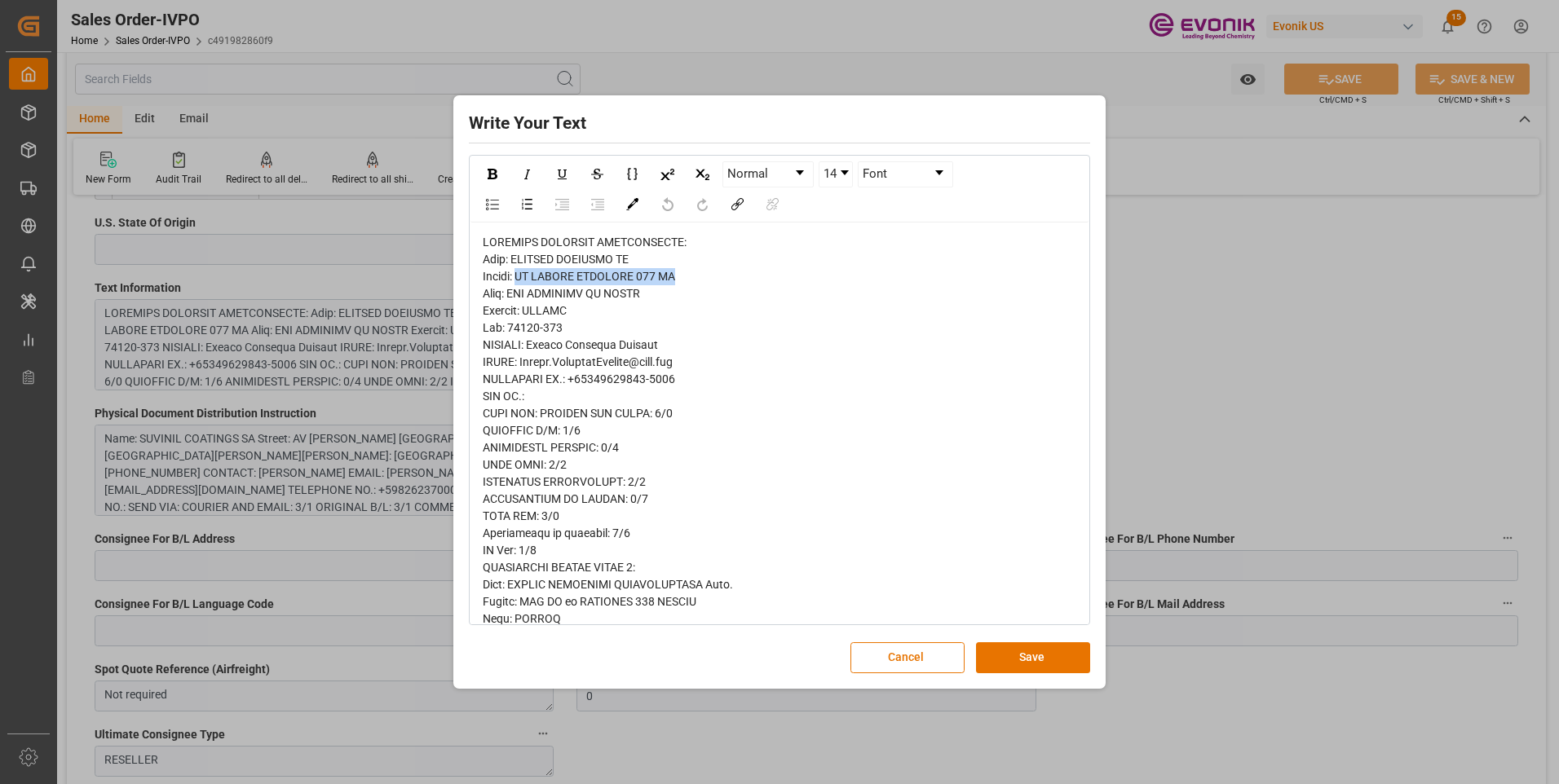
copy span "AV ANGELO DEMARCHI 123 BR"
drag, startPoint x: 523, startPoint y: 361, endPoint x: 702, endPoint y: 361, distance: 179.0
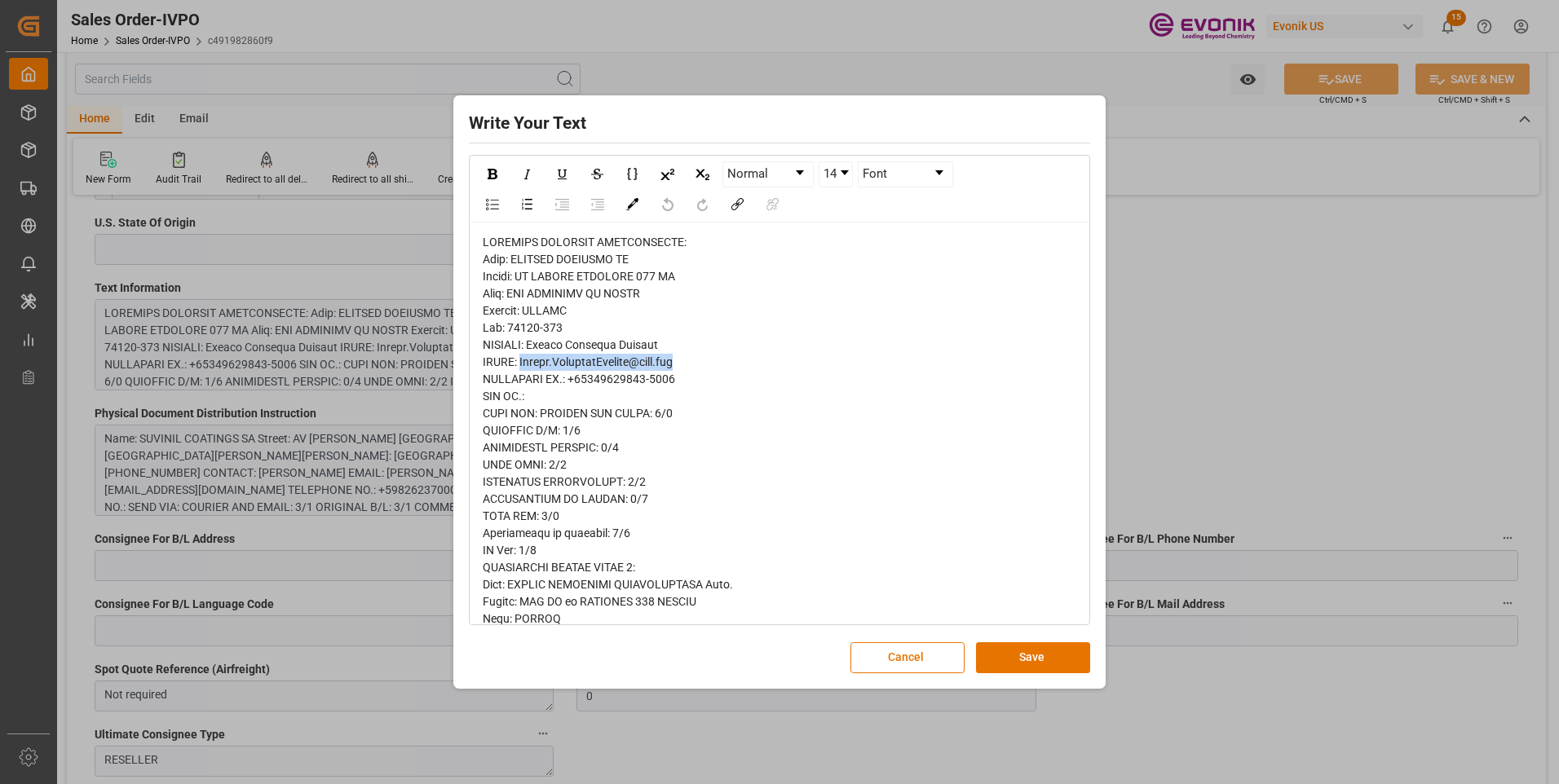
copy span "Amanda.OliveiraTridico@basf.com"
drag, startPoint x: 677, startPoint y: 378, endPoint x: 576, endPoint y: 383, distance: 101.1
copy span "+59826237000-6900"
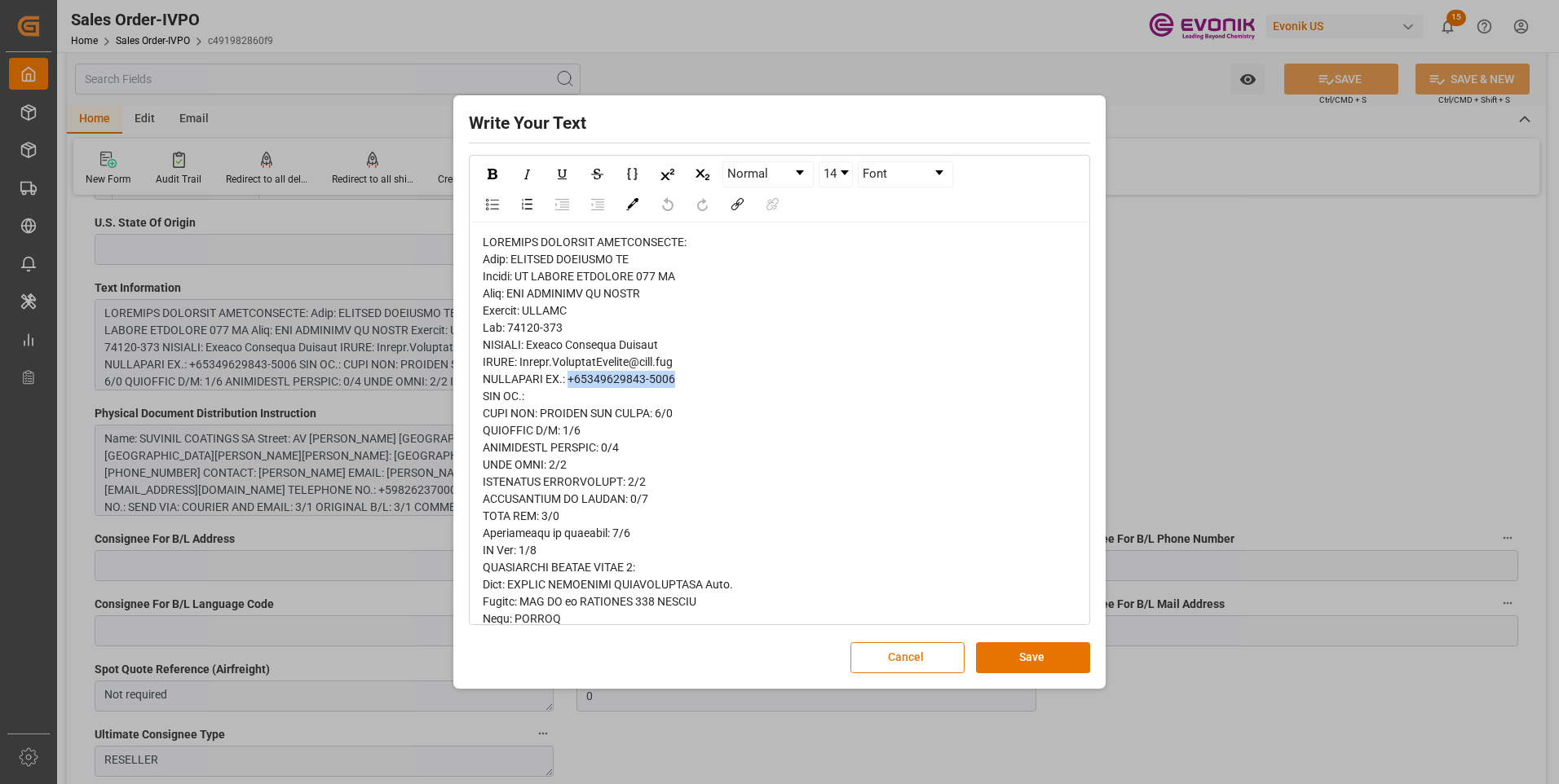
click at [900, 663] on button "Cancel" at bounding box center [907, 658] width 114 height 31
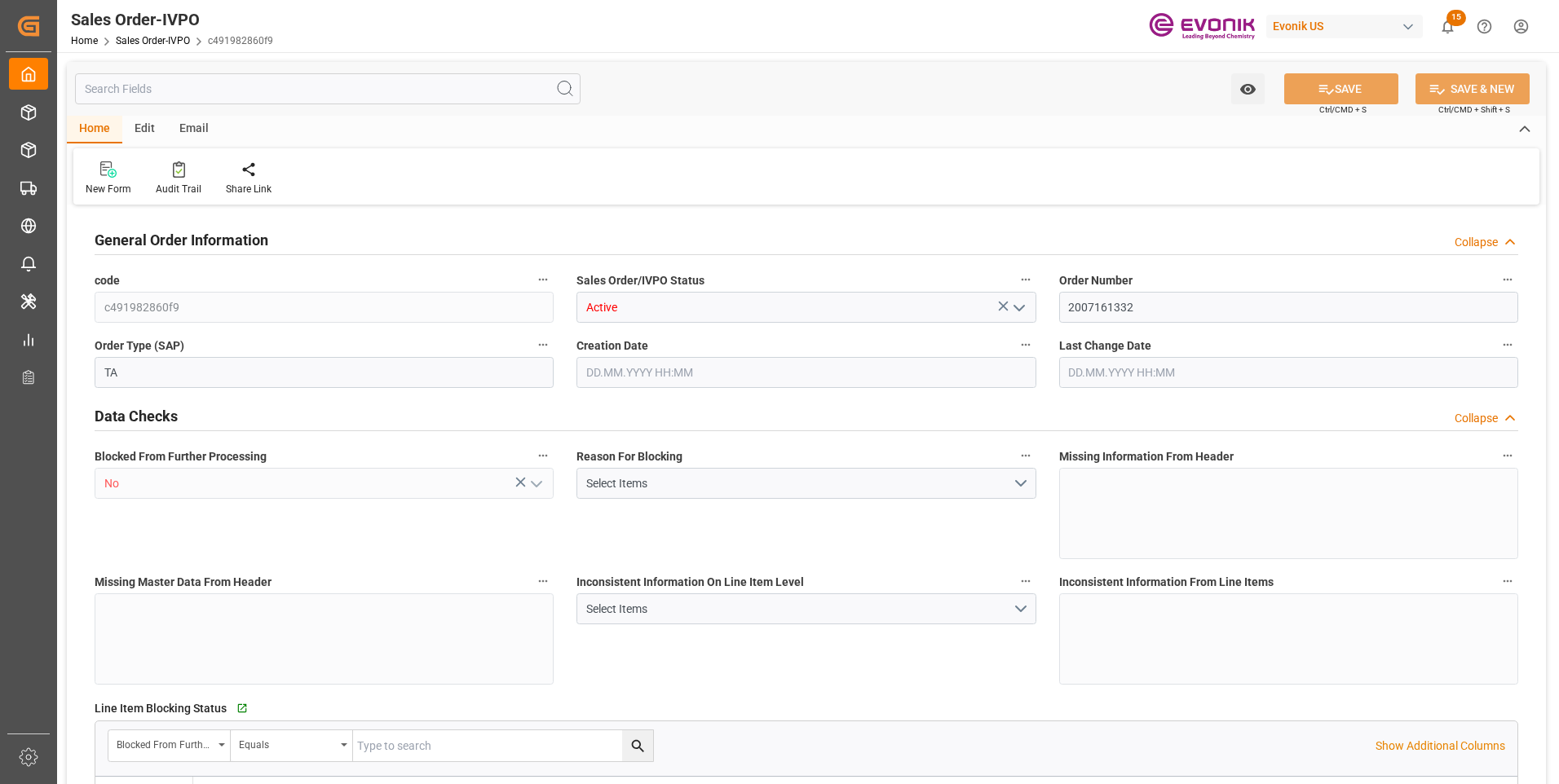
type input "BRSSZ"
type input "0"
type input "1"
type input "2"
type input "19801.04"
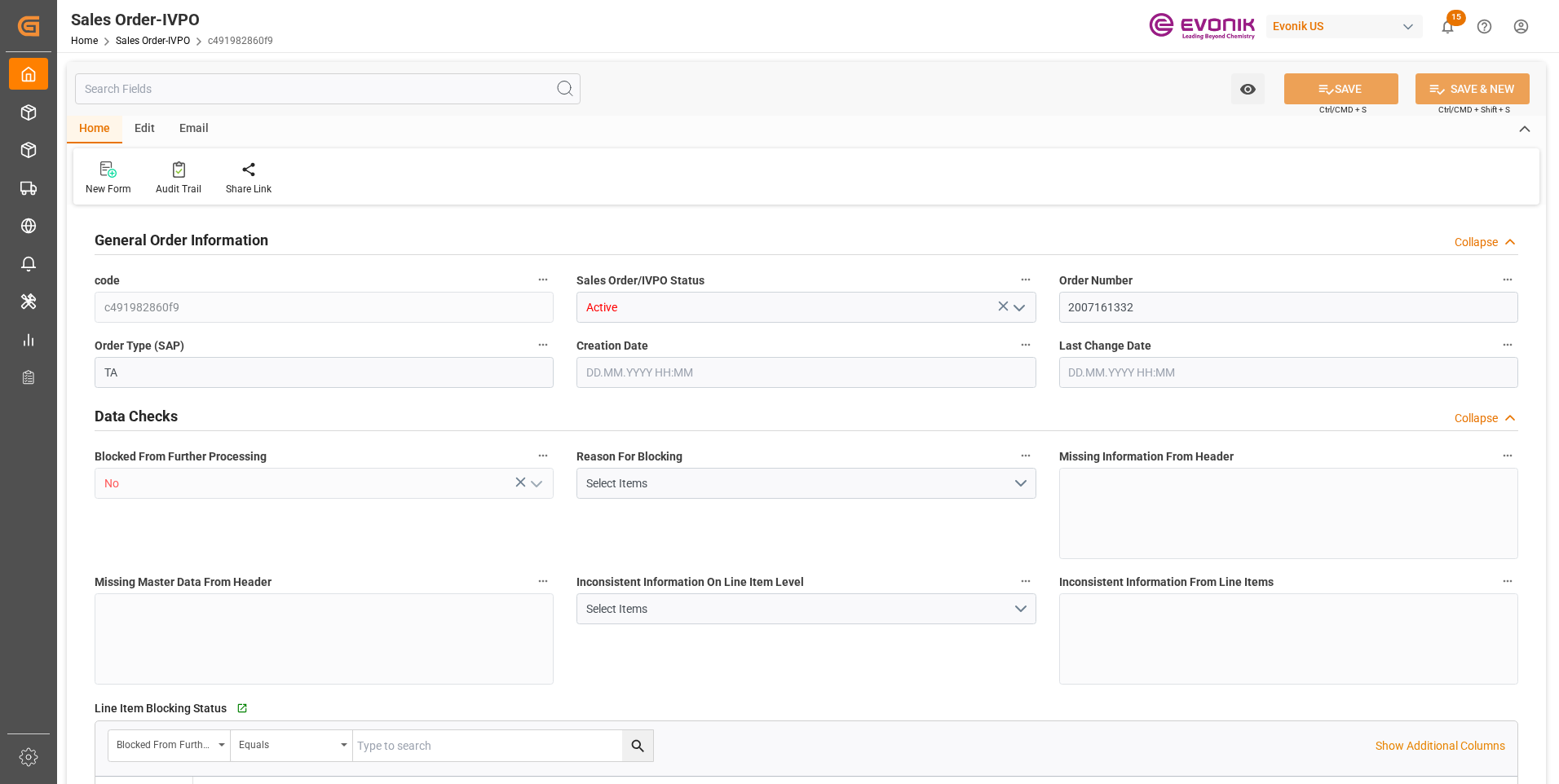
type input "0"
type input "17000"
type input "30"
type input "09.09.2025 12:49"
type input "22.09.2025 14:14"
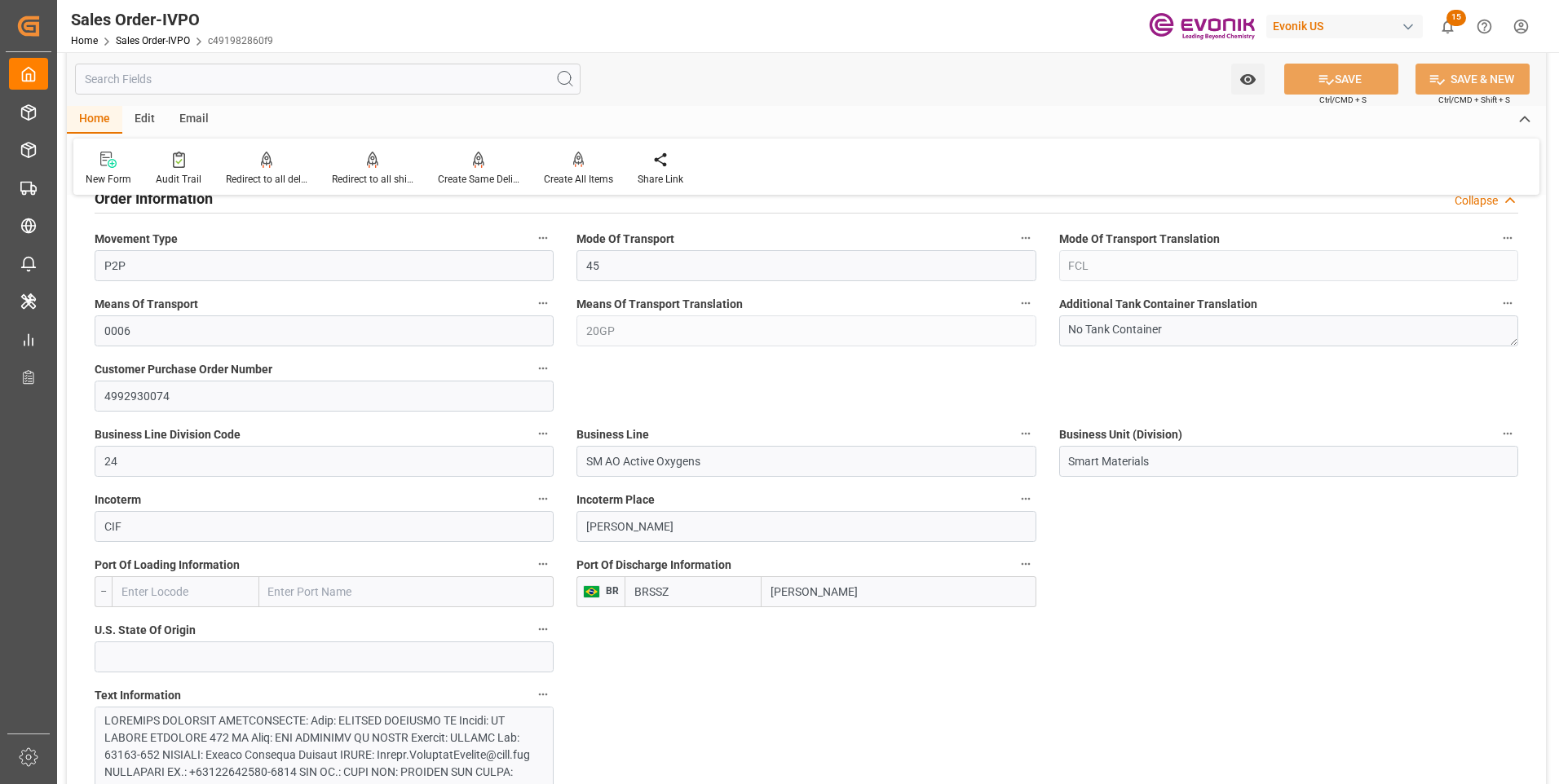
scroll to position [1060, 0]
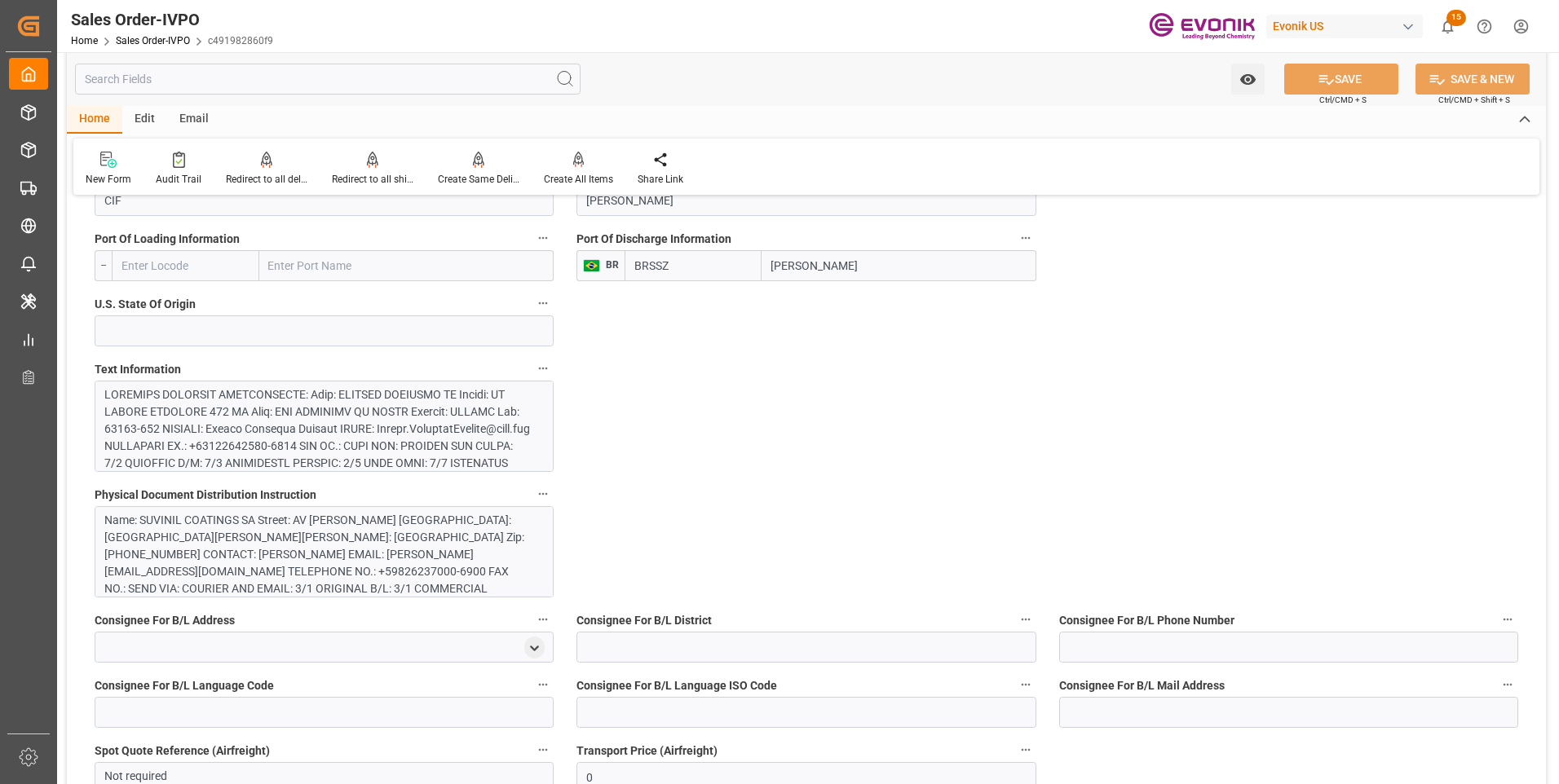
click at [341, 435] on div at bounding box center [318, 625] width 427 height 479
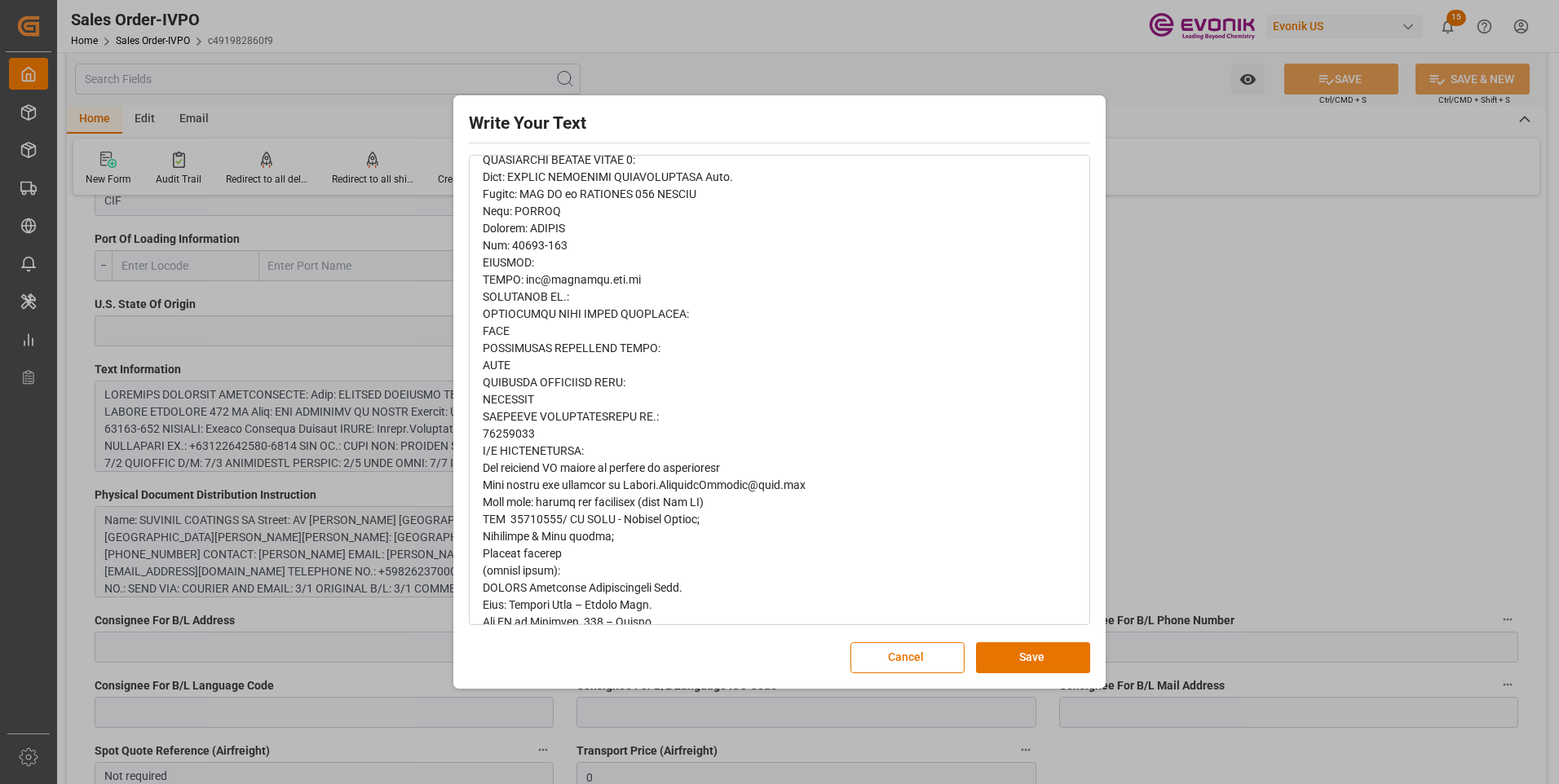
scroll to position [0, 0]
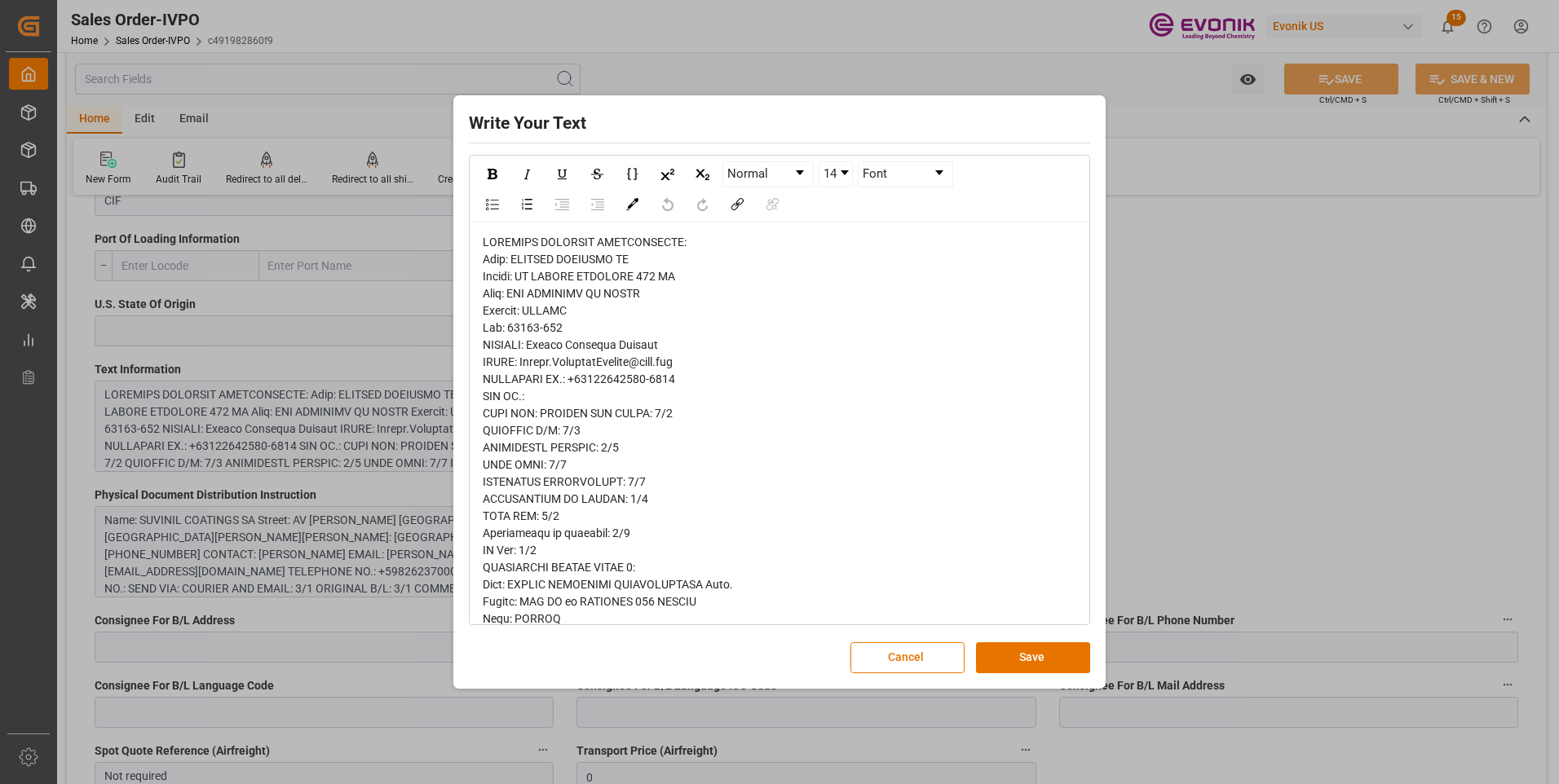
click at [1156, 366] on div "Write Your Text Normal 14 Font Cancel Save" at bounding box center [780, 392] width 1559 height 784
